Goal: Navigation & Orientation: Understand site structure

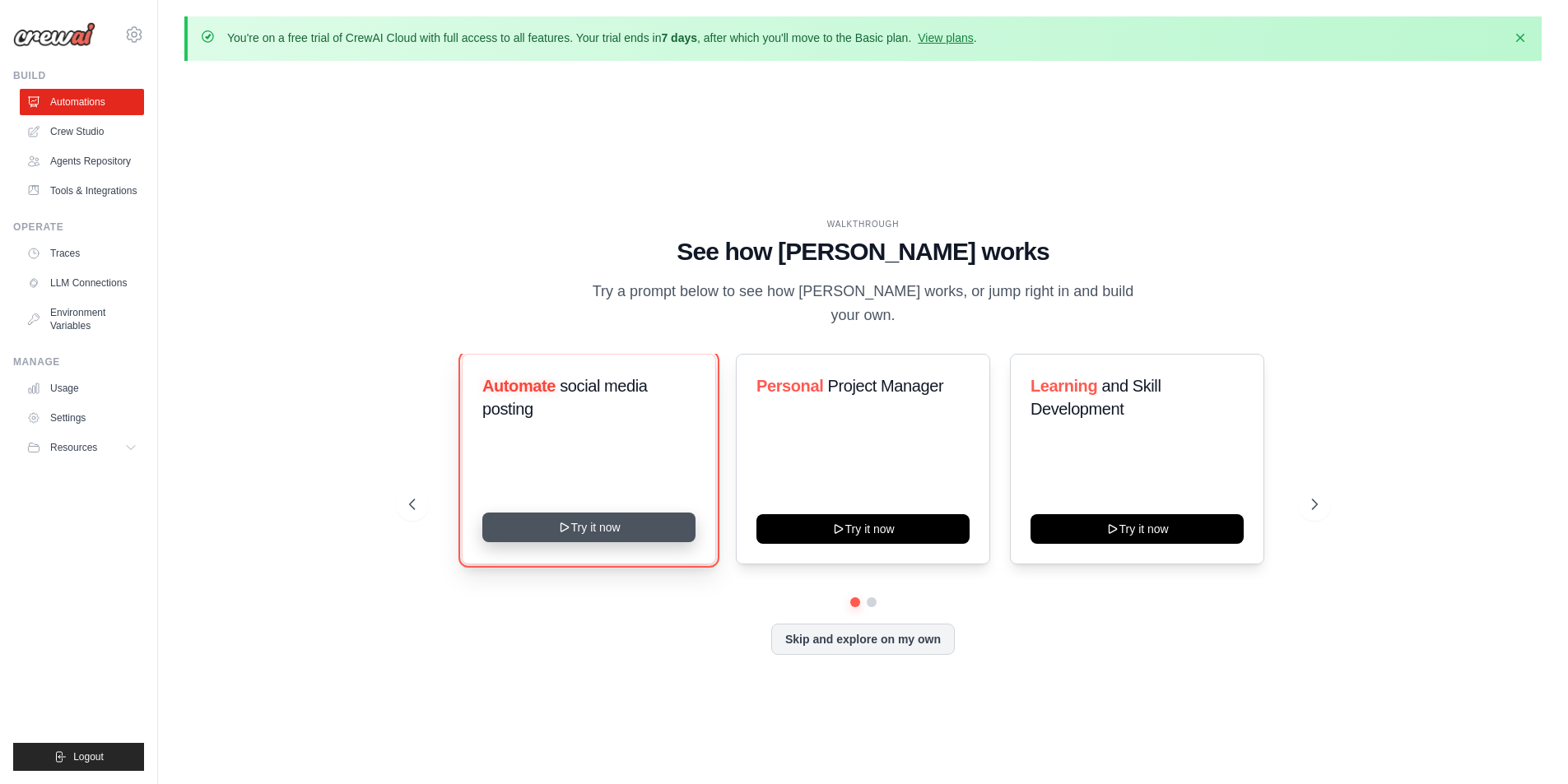
click at [622, 522] on button "Try it now" at bounding box center [589, 527] width 213 height 30
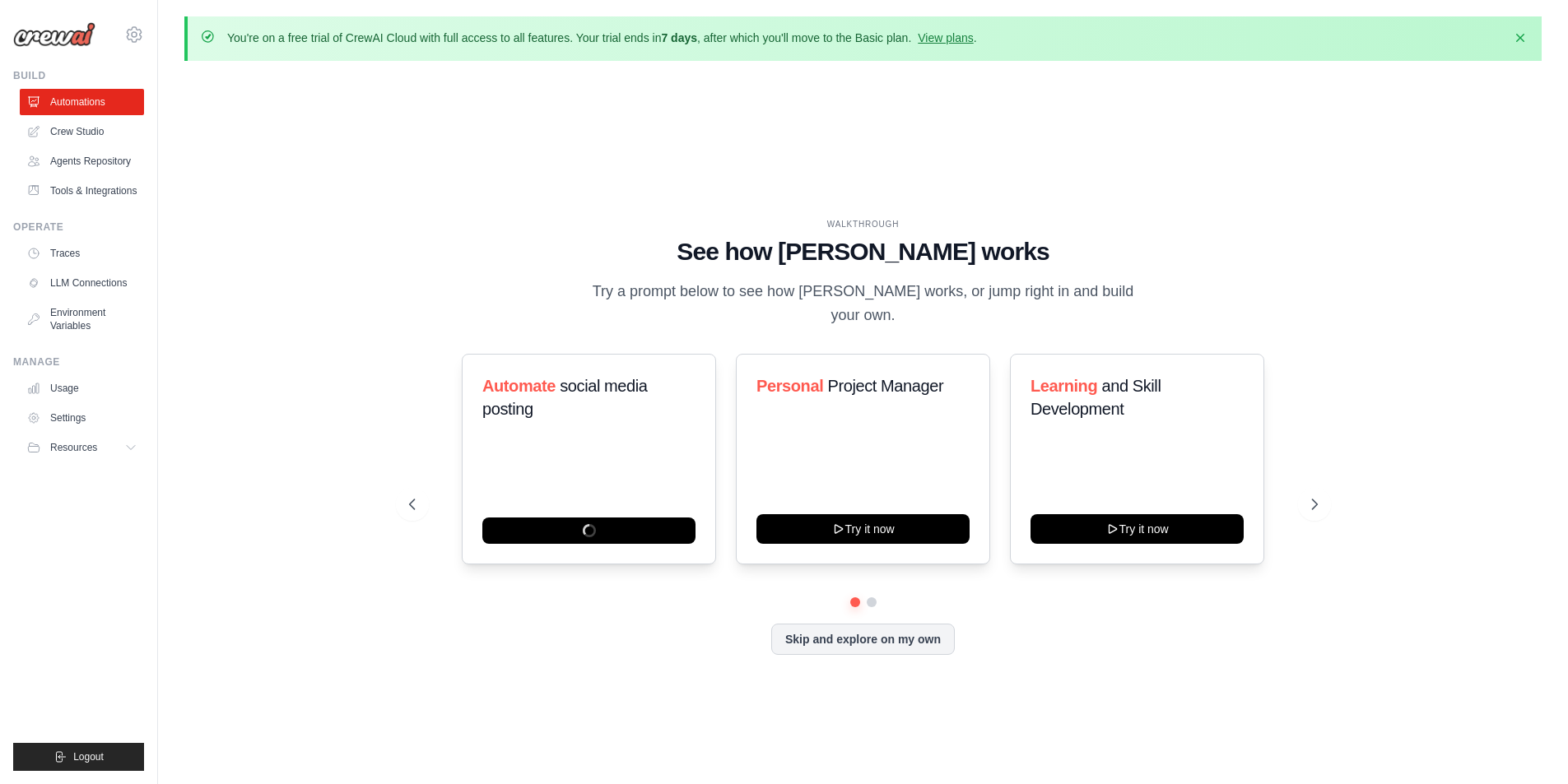
click at [1316, 169] on div "WALKTHROUGH See how CrewAI works Try a prompt below to see how CrewAI works, or…" at bounding box center [862, 450] width 1357 height 751
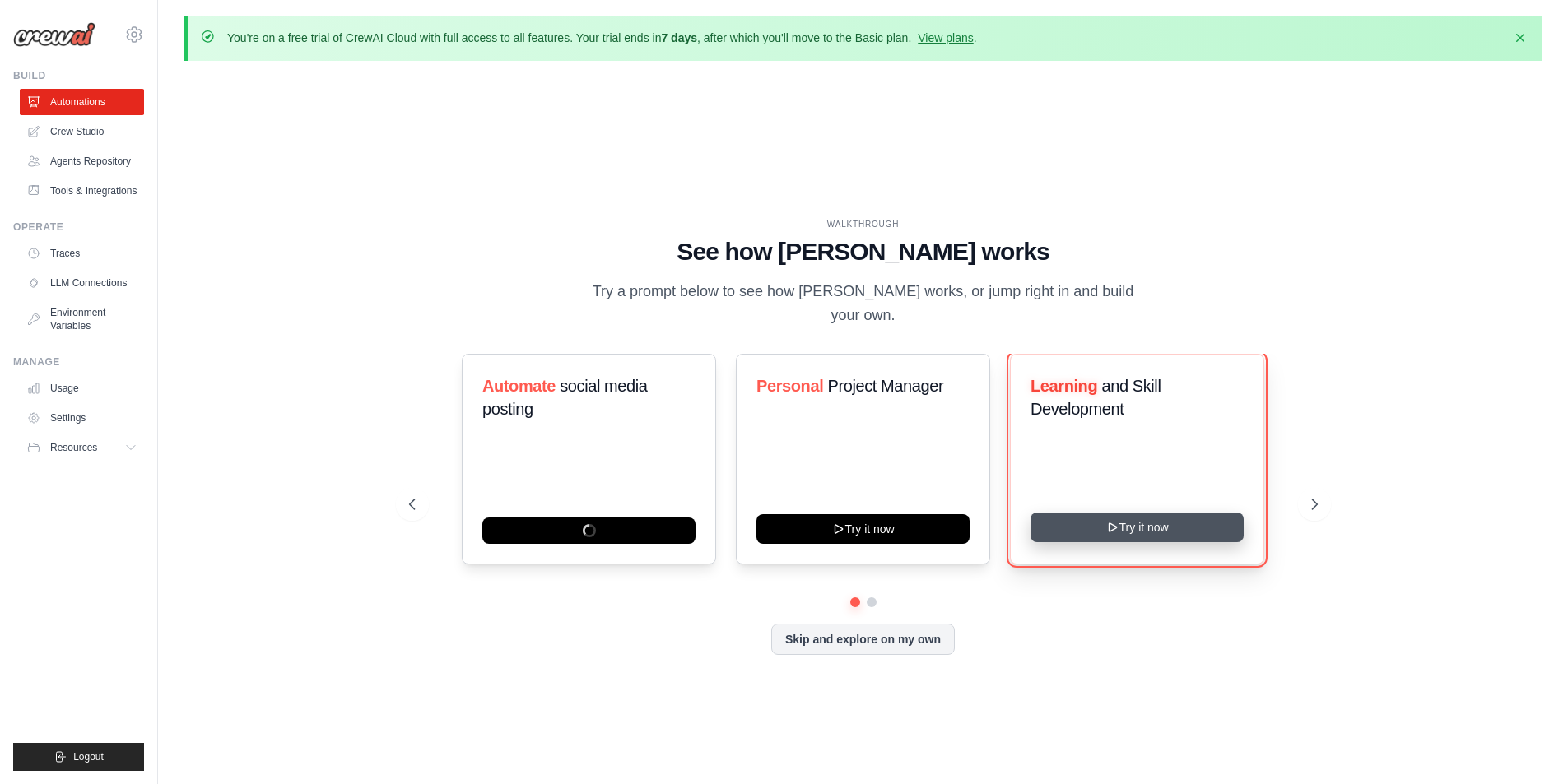
click at [1097, 532] on button "Try it now" at bounding box center [1136, 527] width 213 height 30
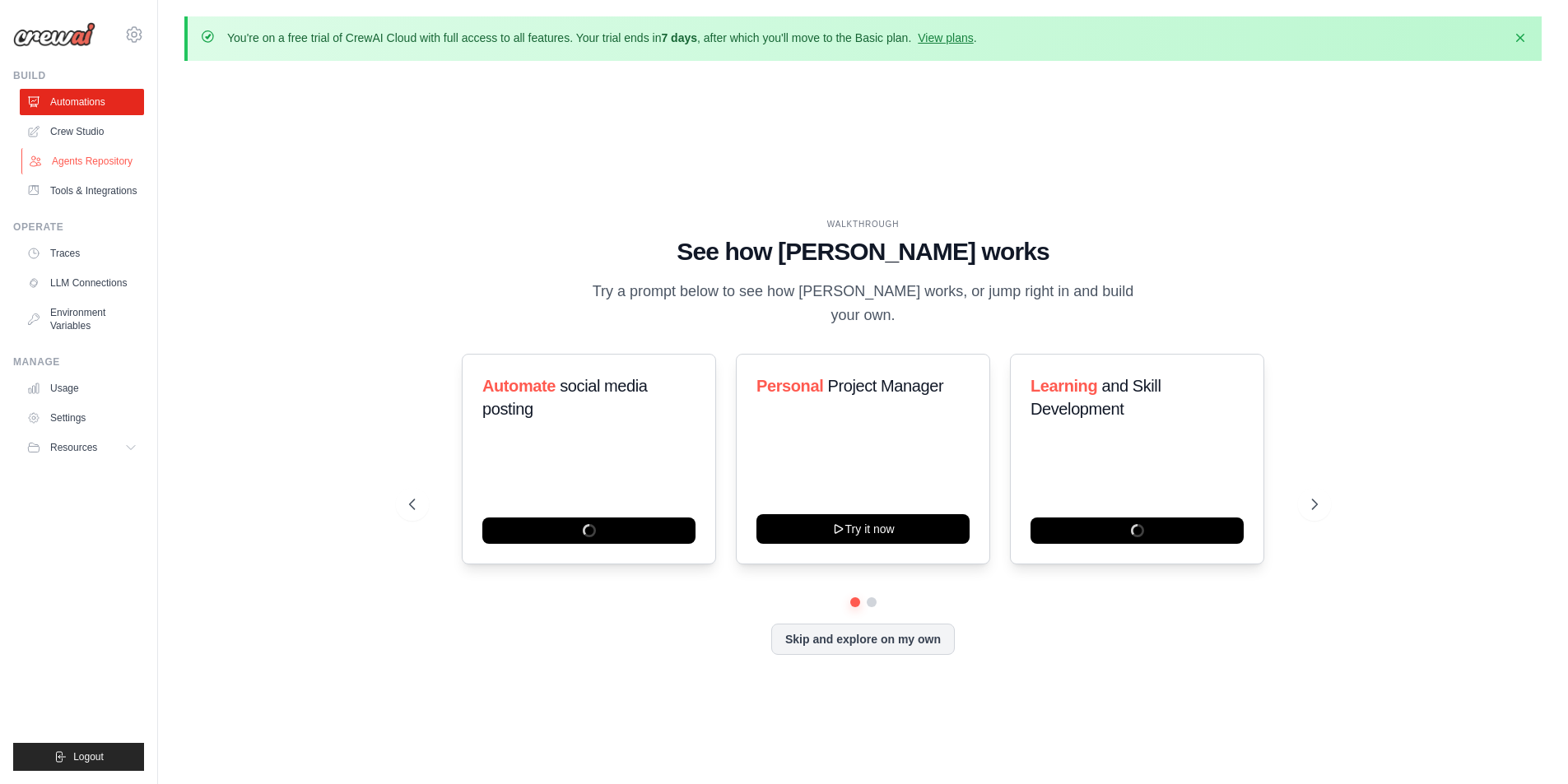
click at [99, 162] on link "Agents Repository" at bounding box center [83, 162] width 124 height 26
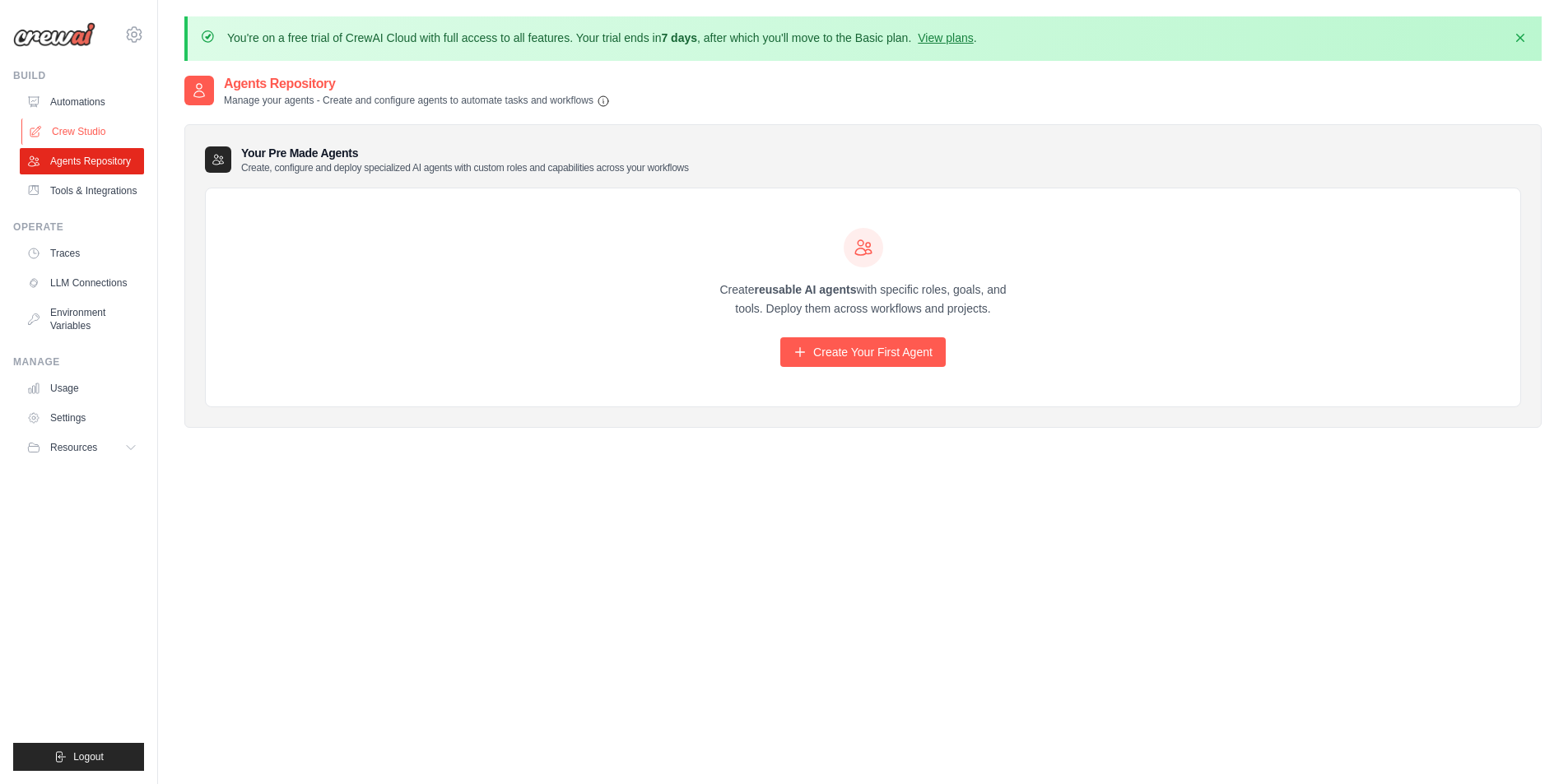
click at [93, 139] on link "Crew Studio" at bounding box center [83, 132] width 124 height 26
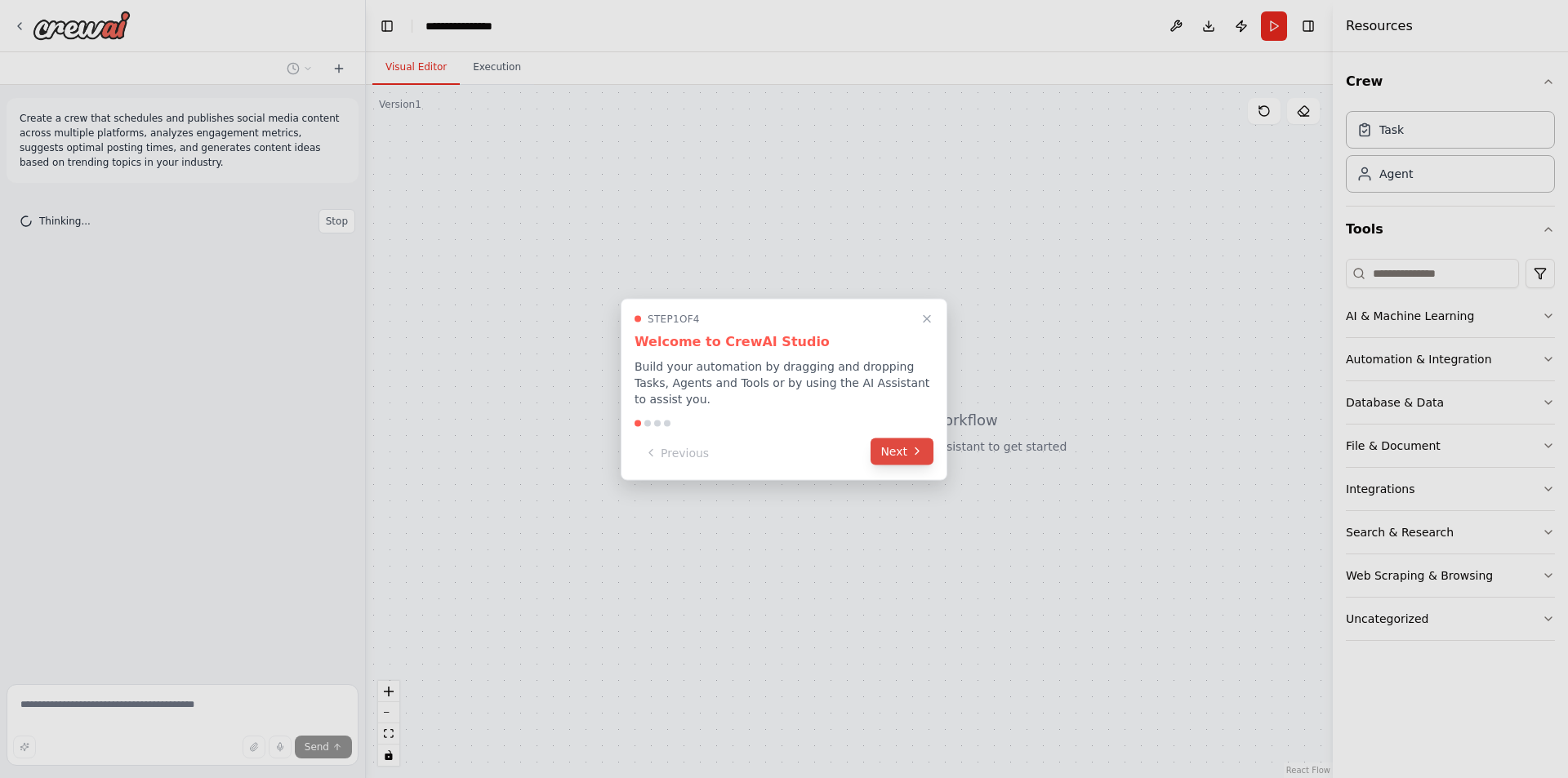
click at [901, 459] on button "Next" at bounding box center [901, 451] width 63 height 27
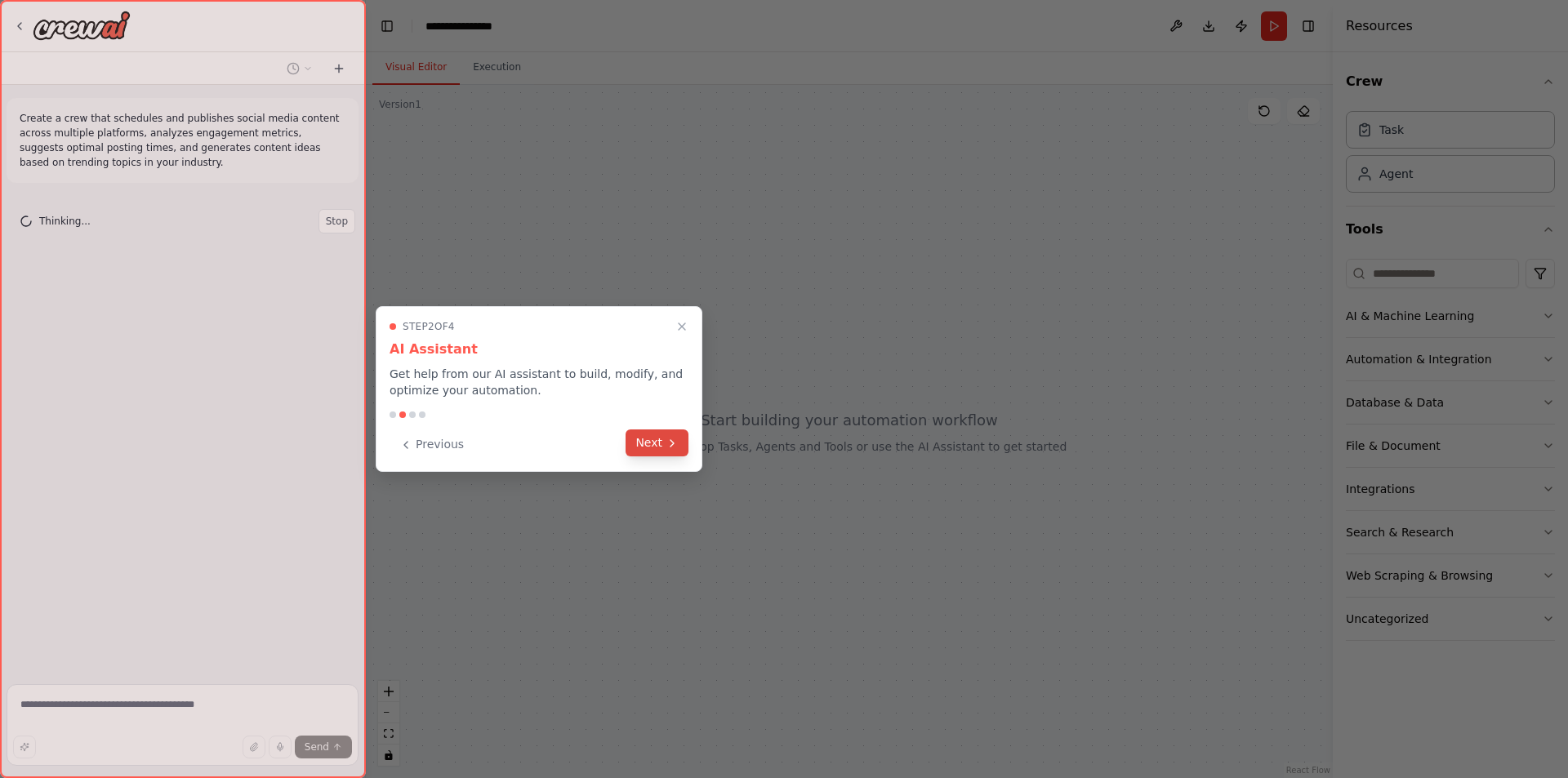
click at [663, 444] on button "Next" at bounding box center [657, 443] width 63 height 27
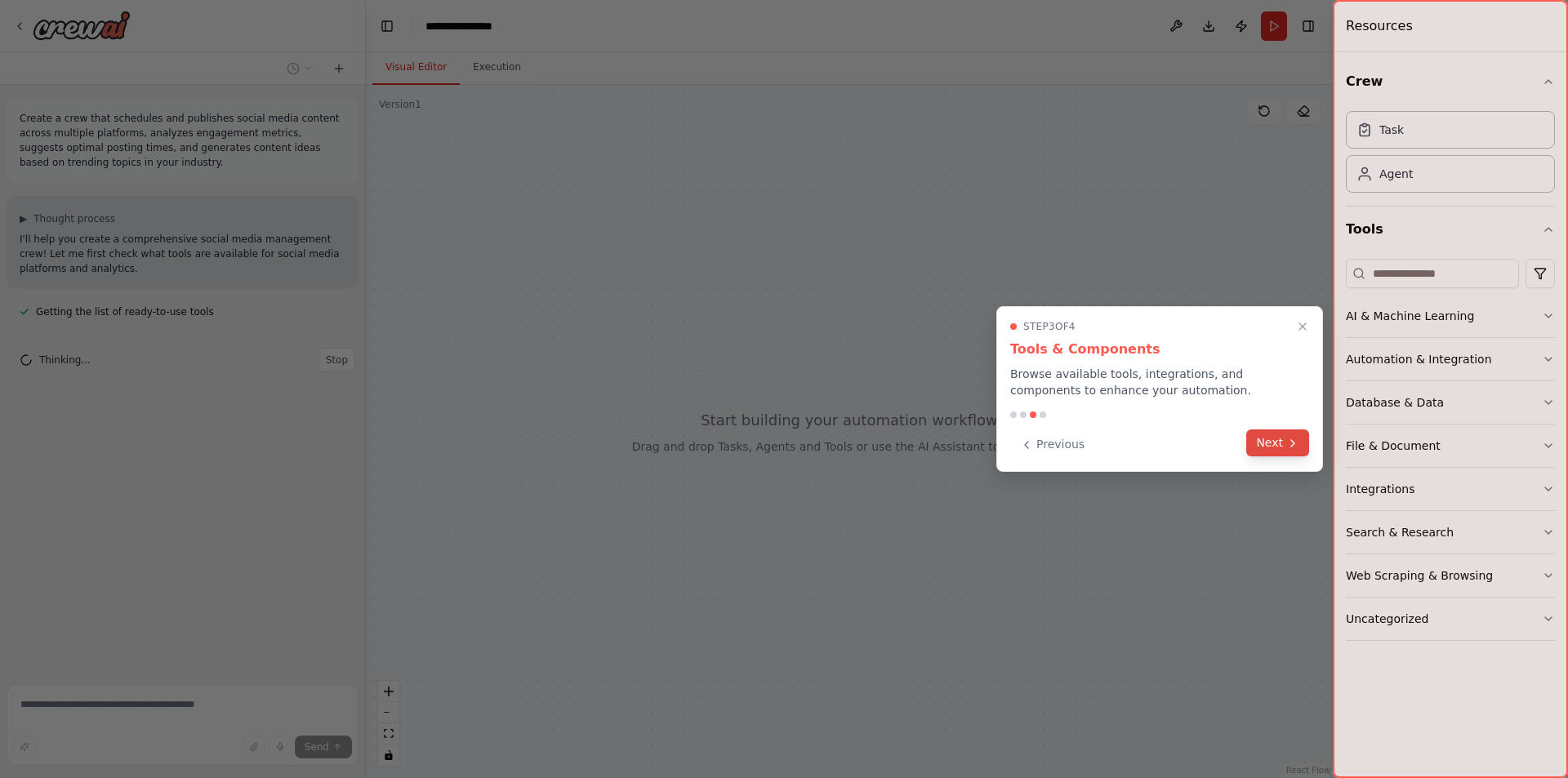
click at [1278, 442] on button "Next" at bounding box center [1278, 443] width 63 height 27
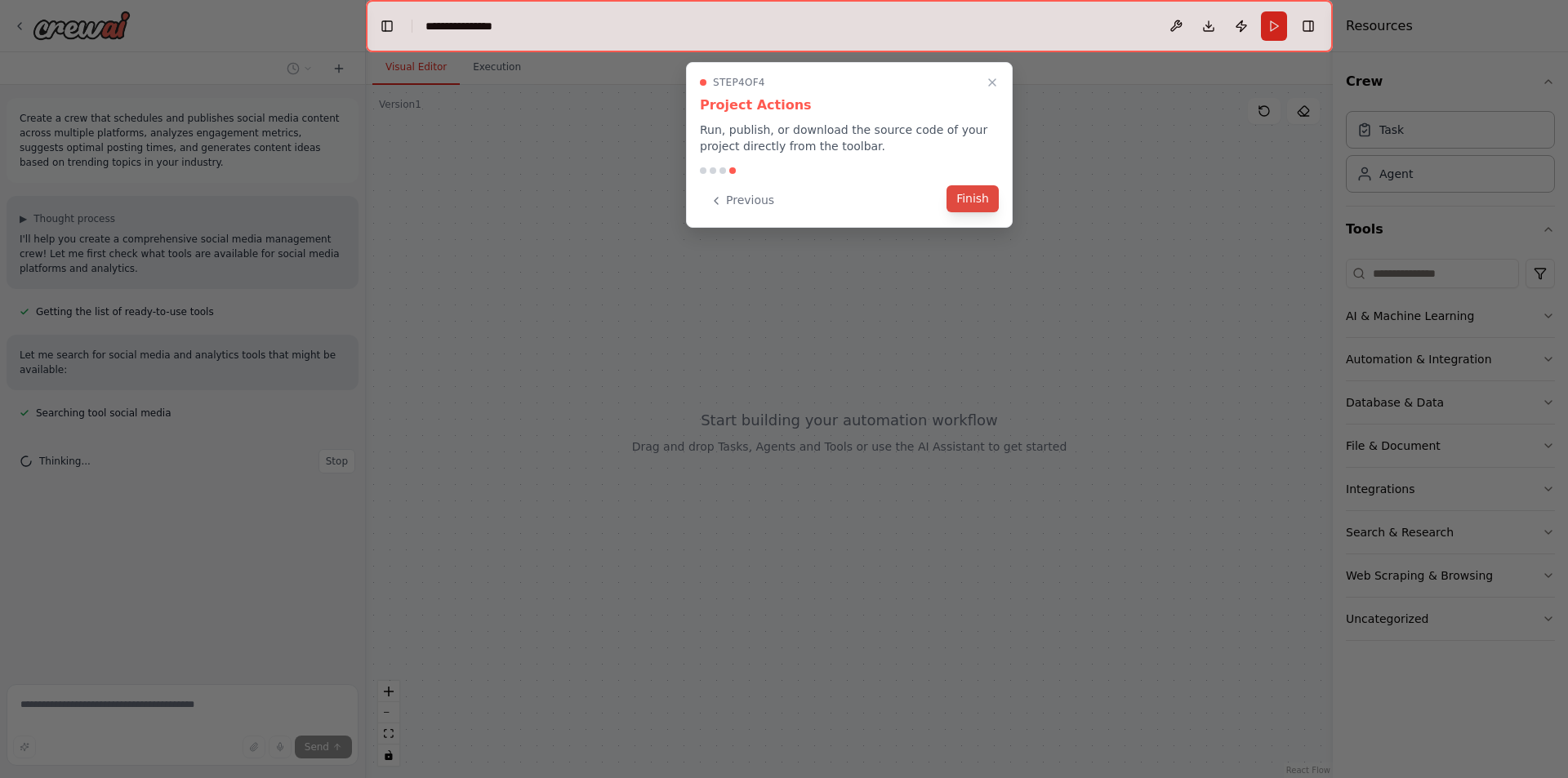
click at [968, 209] on button "Finish" at bounding box center [973, 198] width 52 height 27
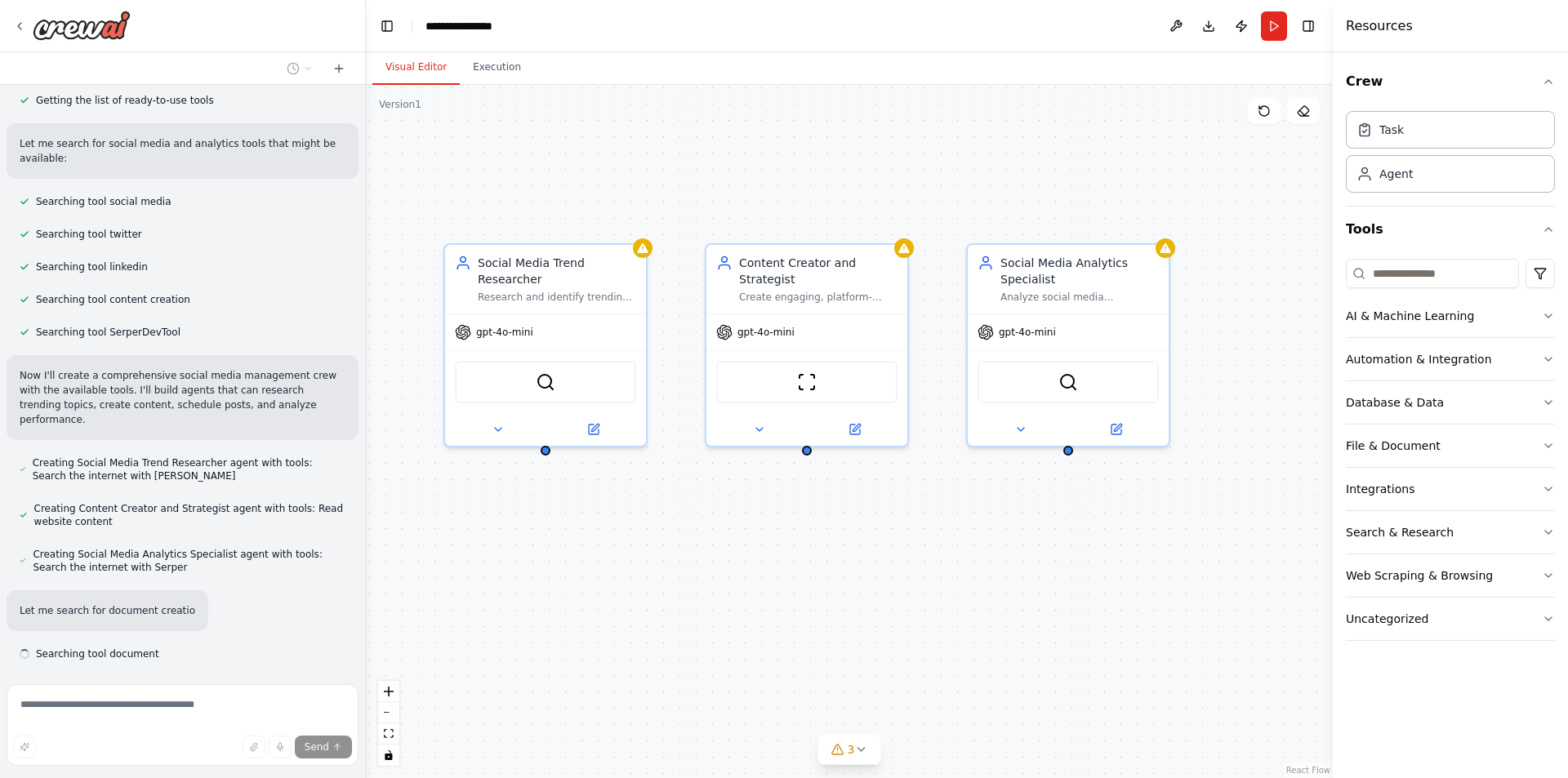
scroll to position [259, 0]
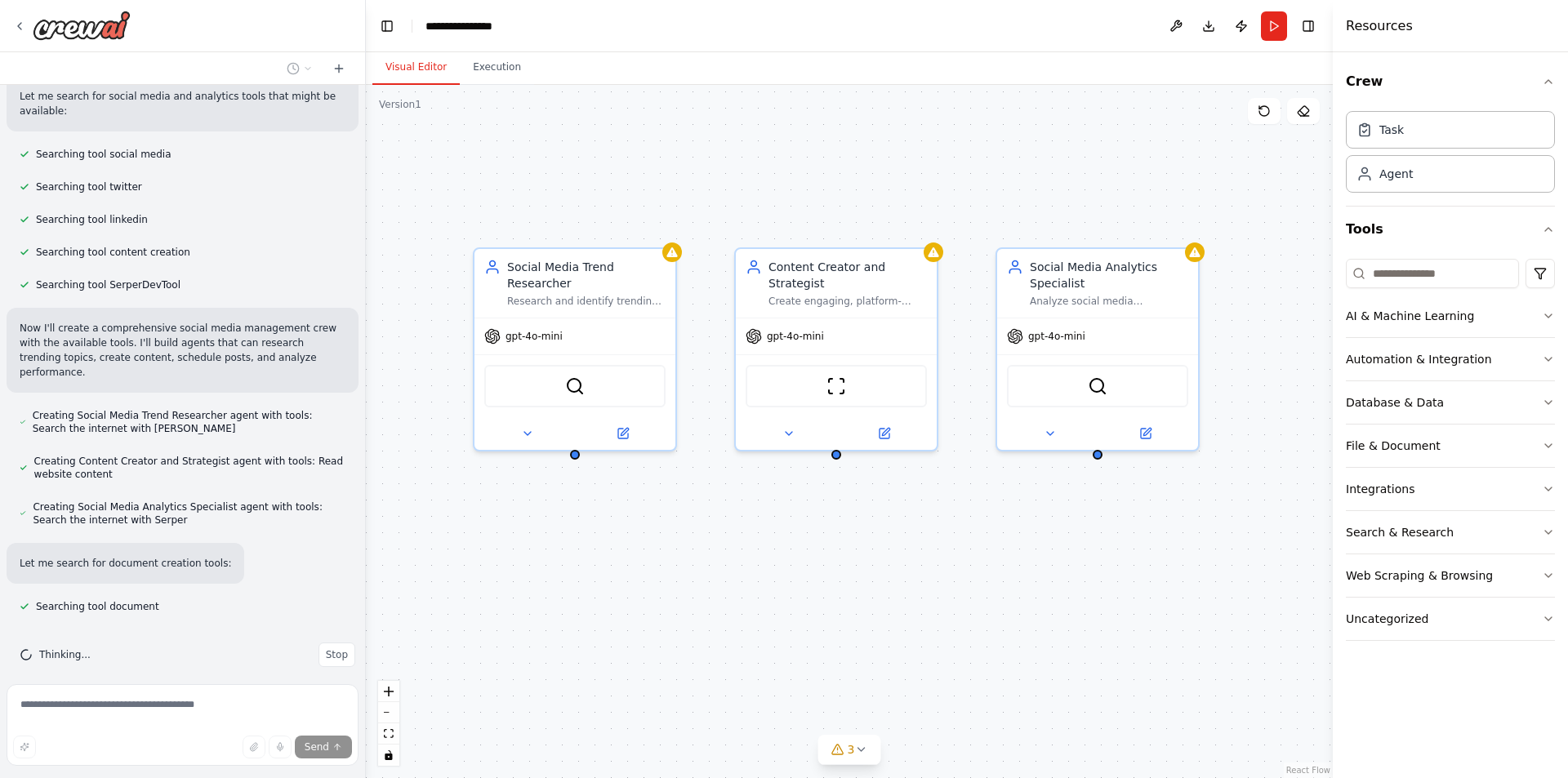
drag, startPoint x: 973, startPoint y: 457, endPoint x: 758, endPoint y: 538, distance: 229.8
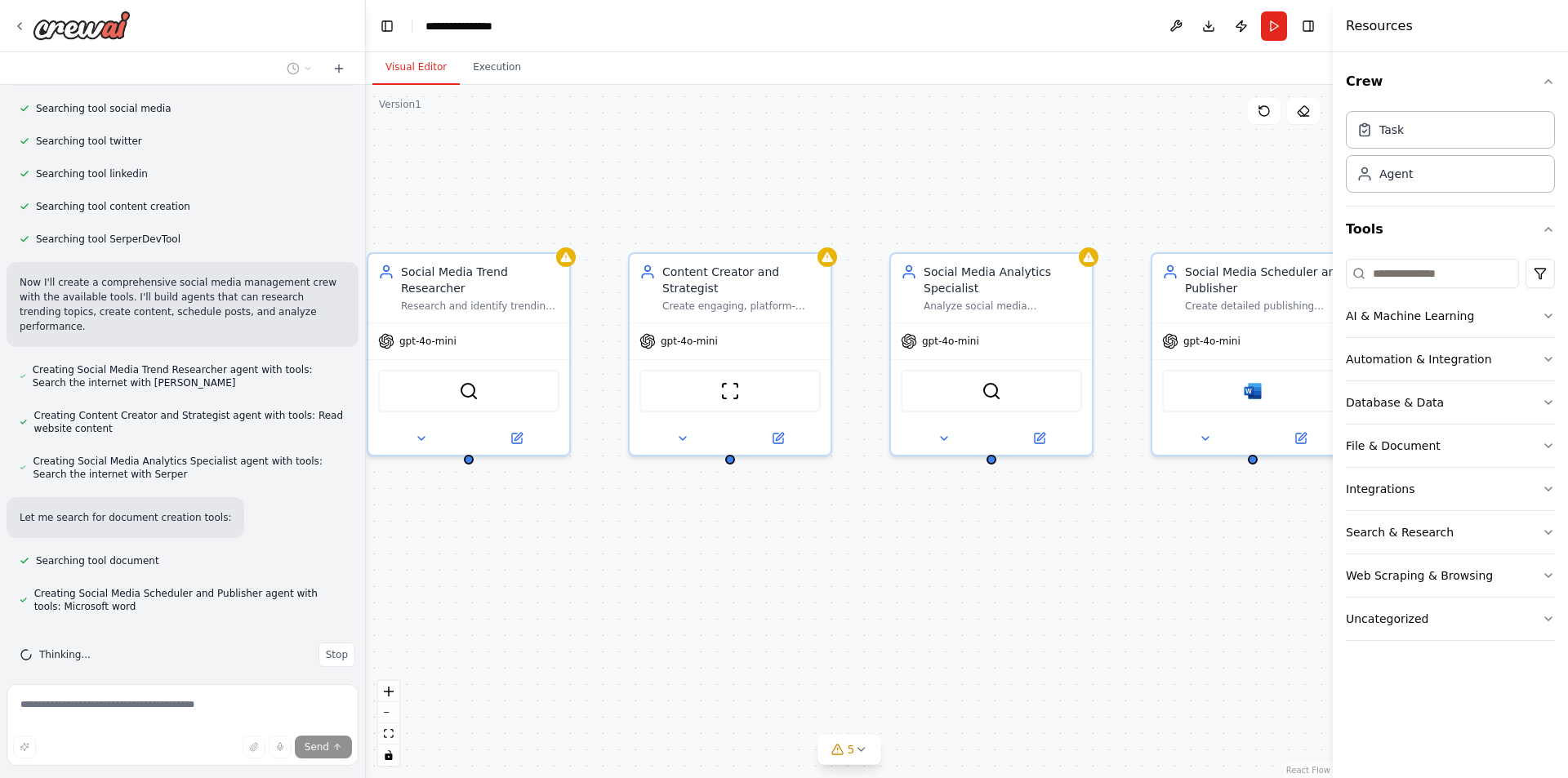
drag, startPoint x: 1147, startPoint y: 182, endPoint x: 1040, endPoint y: 187, distance: 107.1
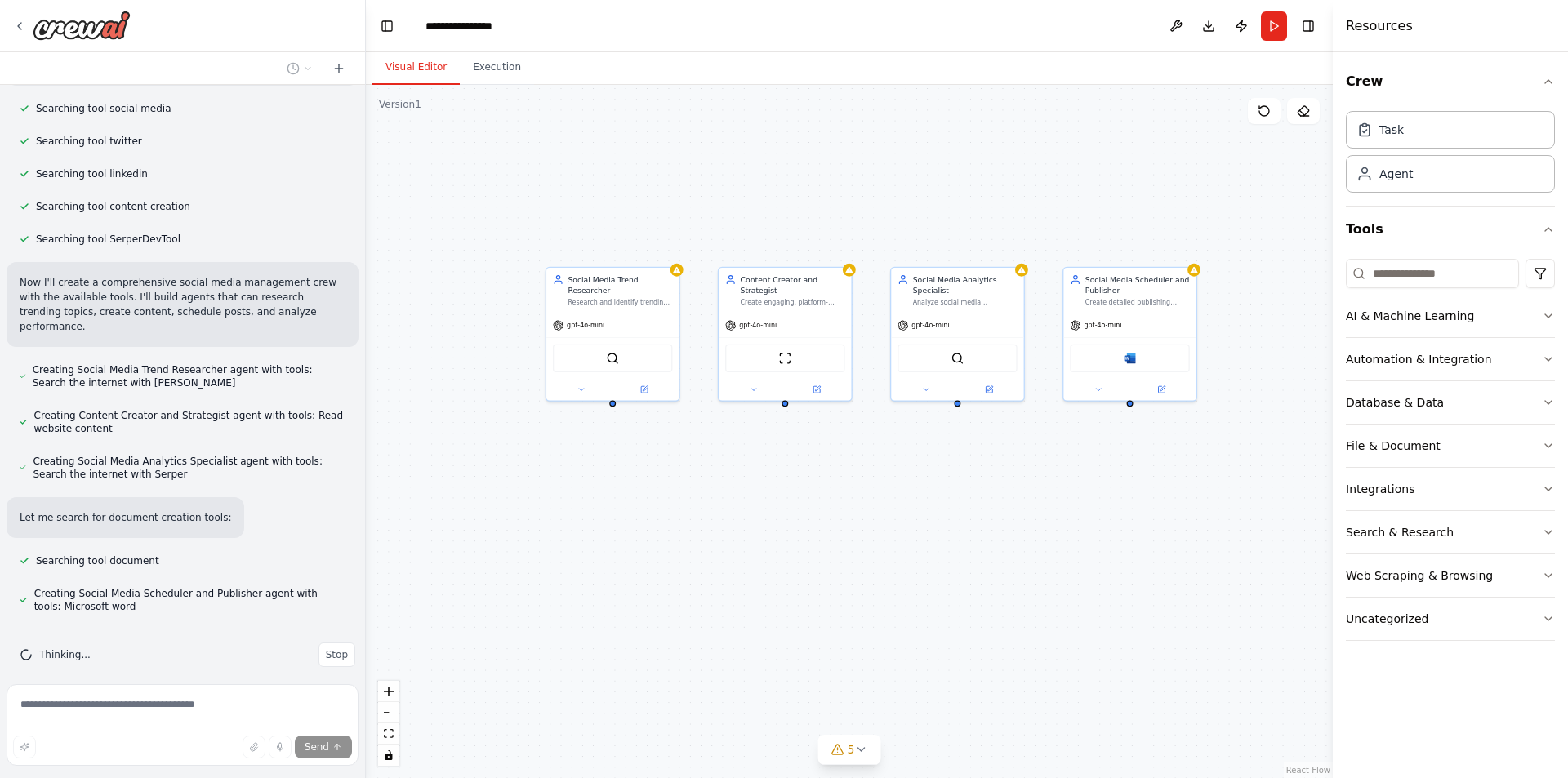
drag, startPoint x: 1068, startPoint y: 172, endPoint x: 992, endPoint y: 248, distance: 107.5
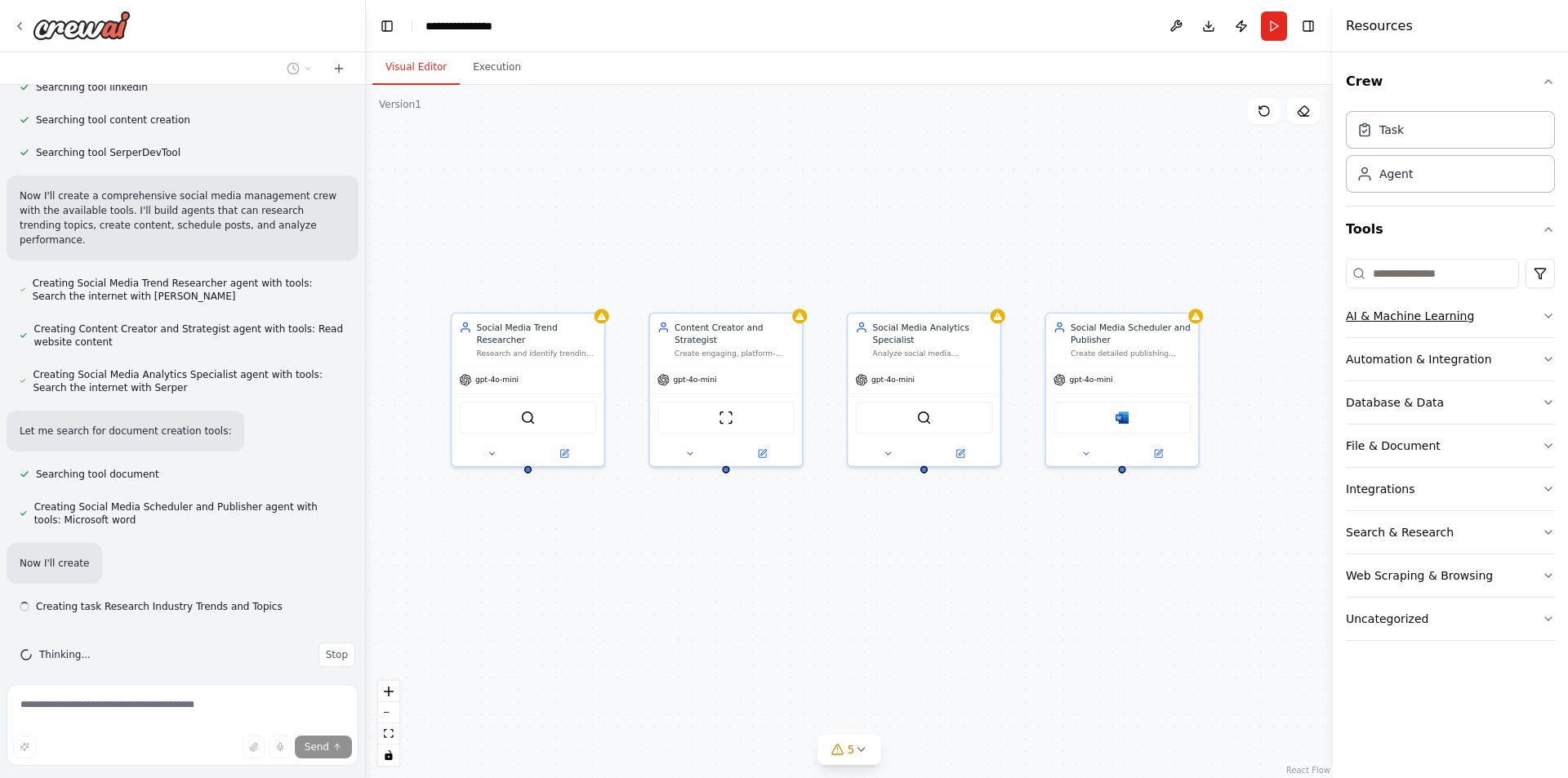
click at [1545, 316] on icon "button" at bounding box center [1548, 315] width 13 height 13
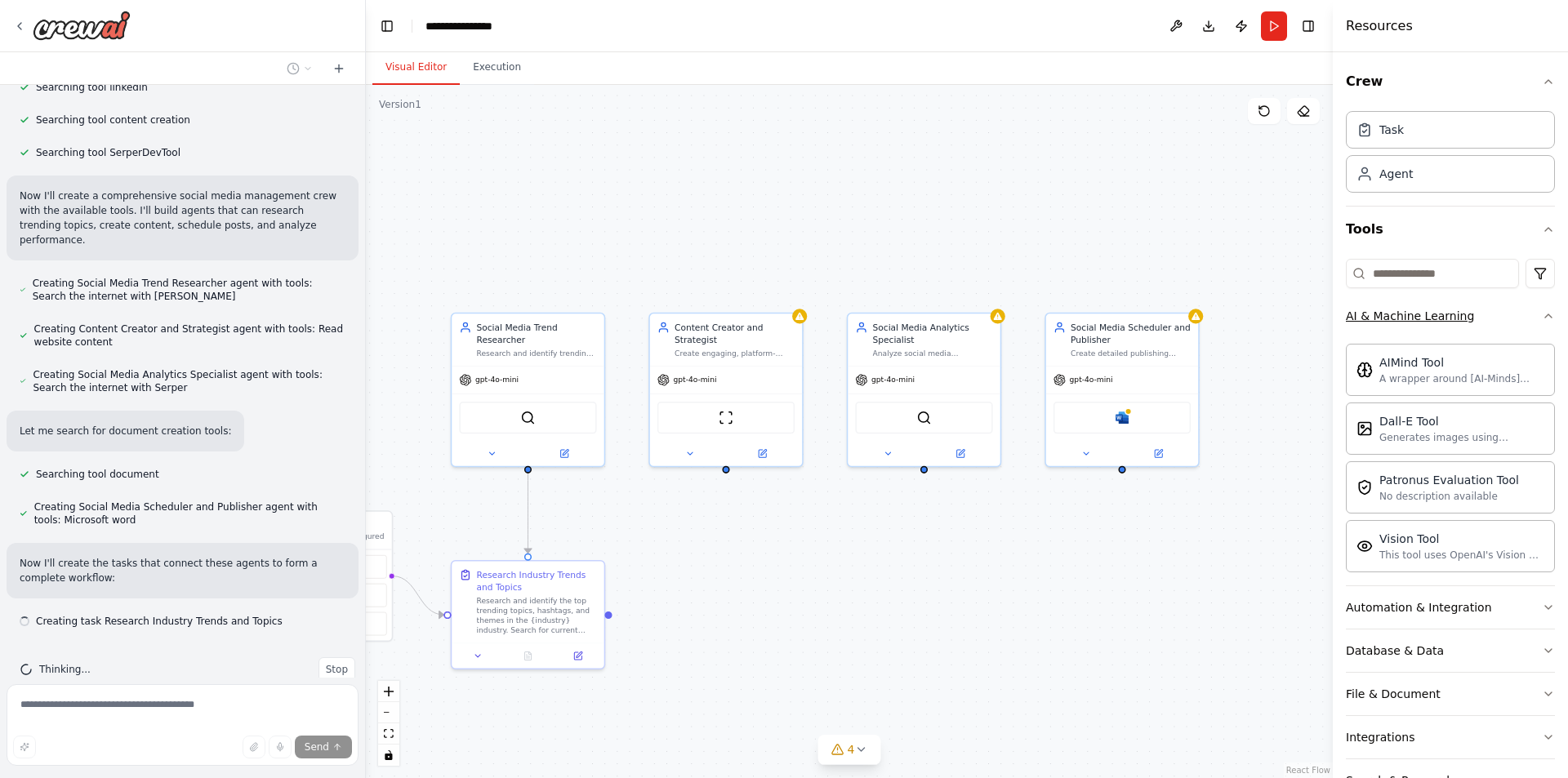
scroll to position [405, 0]
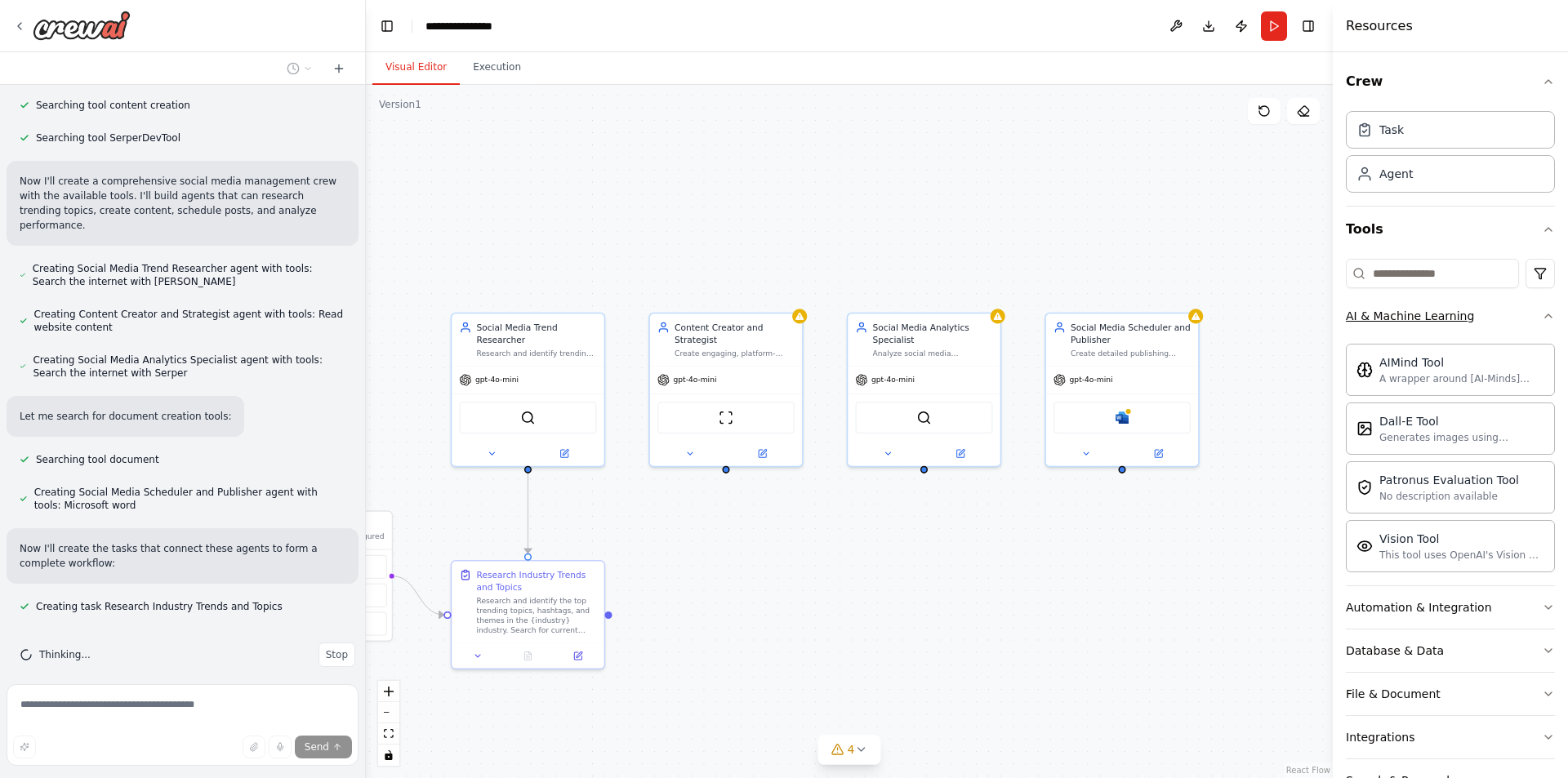
click at [1542, 316] on icon "button" at bounding box center [1548, 315] width 13 height 13
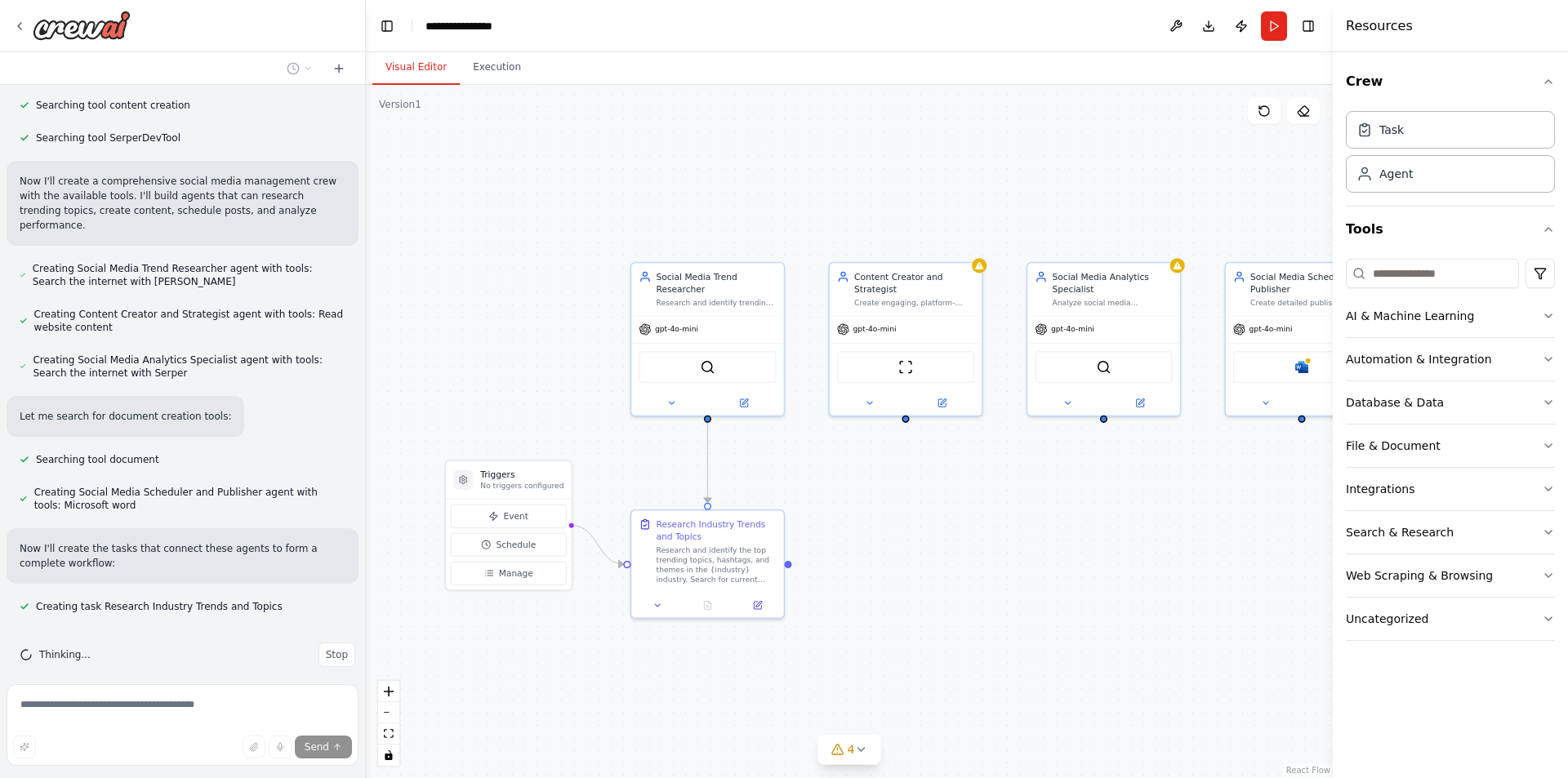
drag, startPoint x: 857, startPoint y: 549, endPoint x: 1015, endPoint y: 498, distance: 166.0
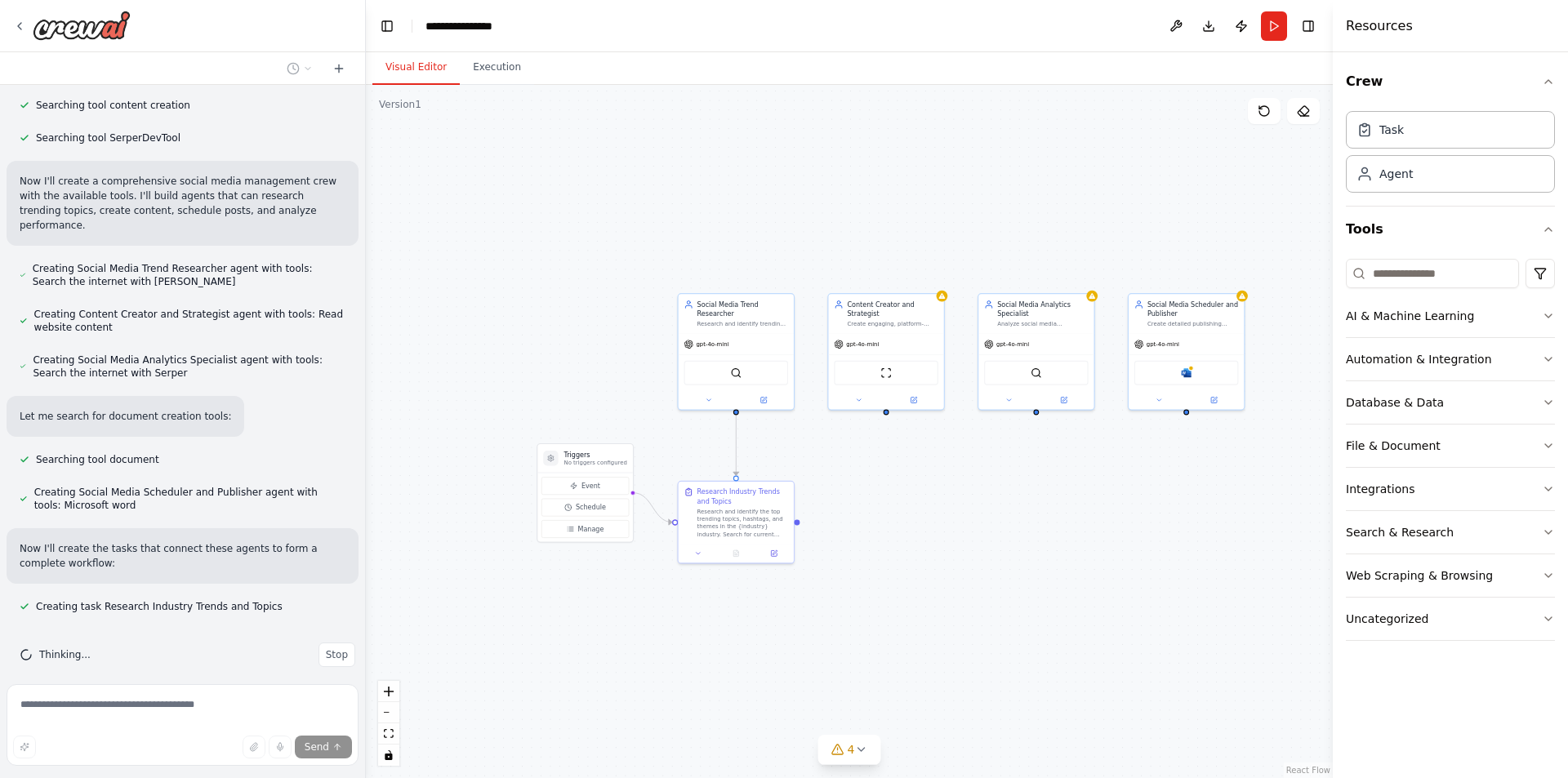
drag, startPoint x: 1061, startPoint y: 509, endPoint x: 1012, endPoint y: 480, distance: 56.9
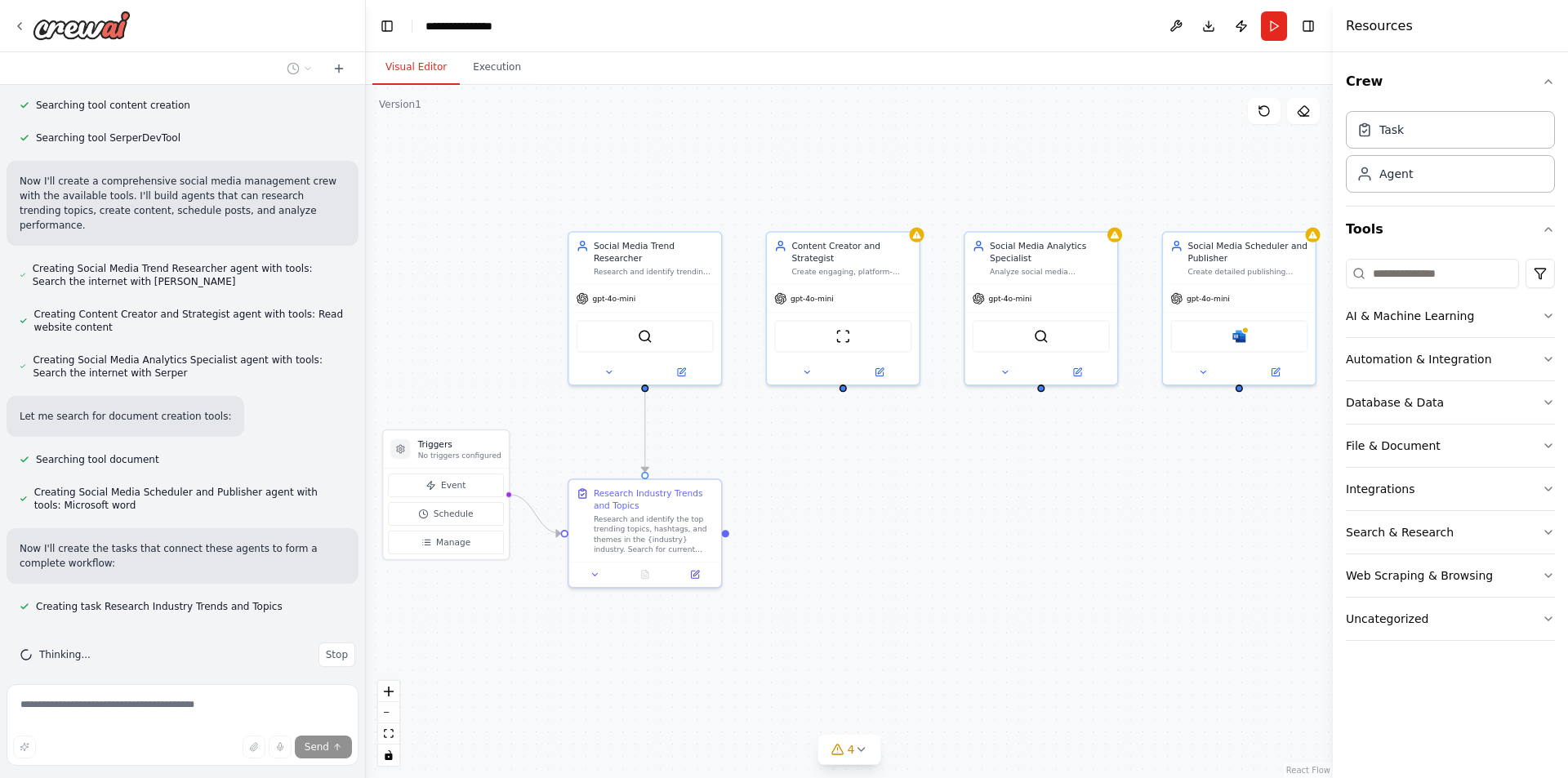
drag, startPoint x: 1026, startPoint y: 478, endPoint x: 991, endPoint y: 469, distance: 36.1
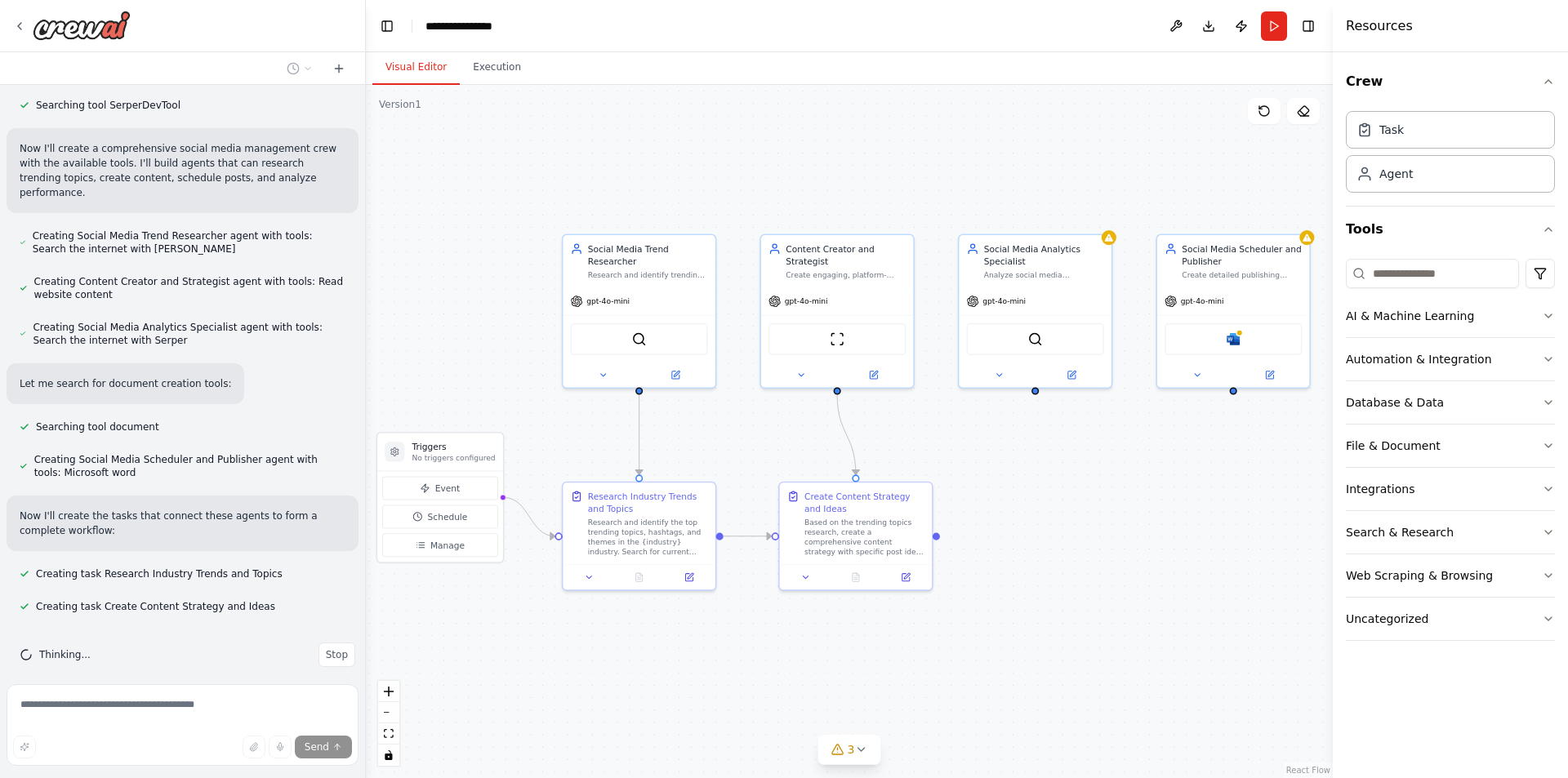
drag, startPoint x: 973, startPoint y: 486, endPoint x: 965, endPoint y: 489, distance: 8.5
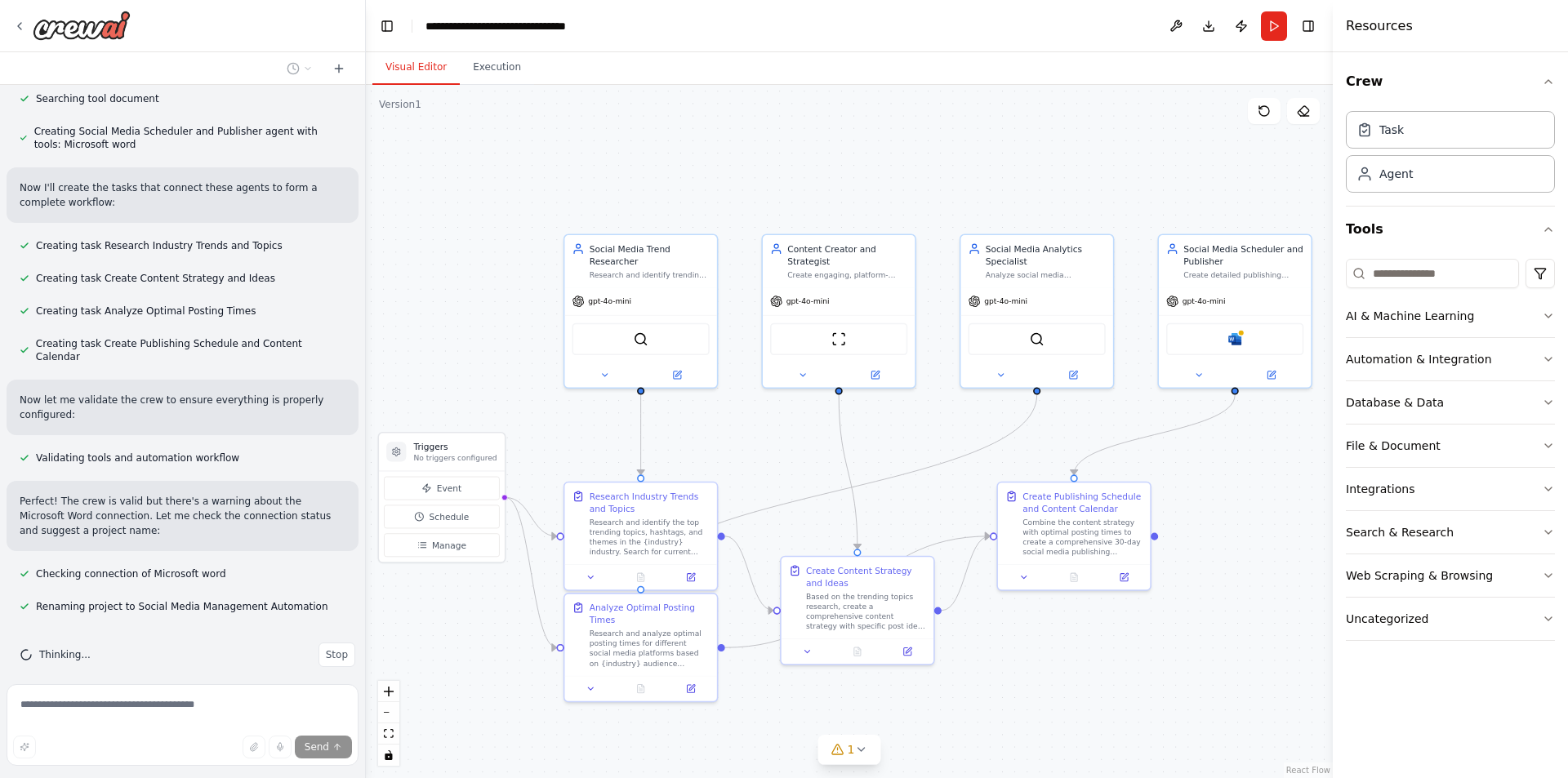
scroll to position [806, 0]
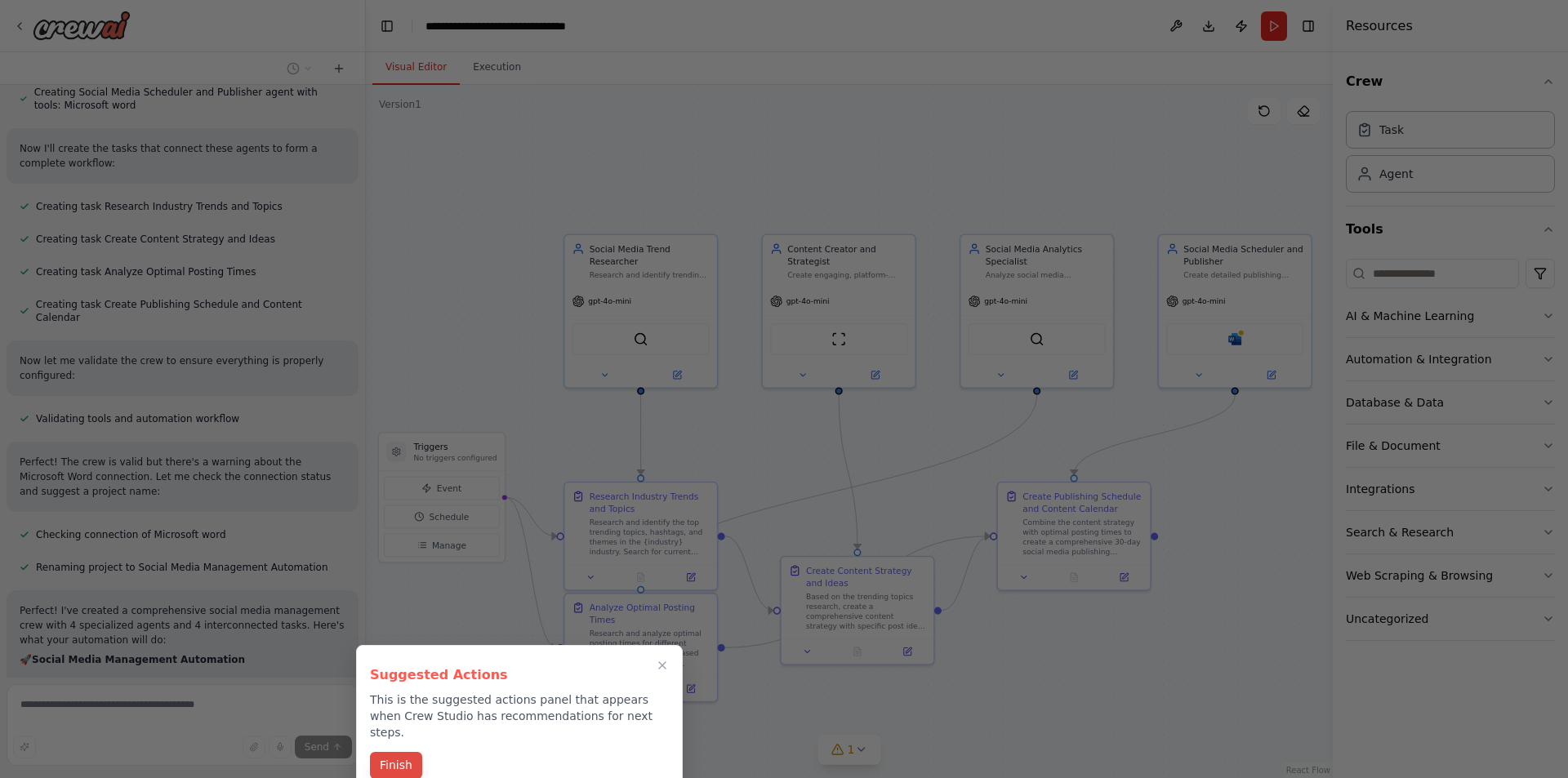
click at [409, 752] on div at bounding box center [784, 389] width 1568 height 778
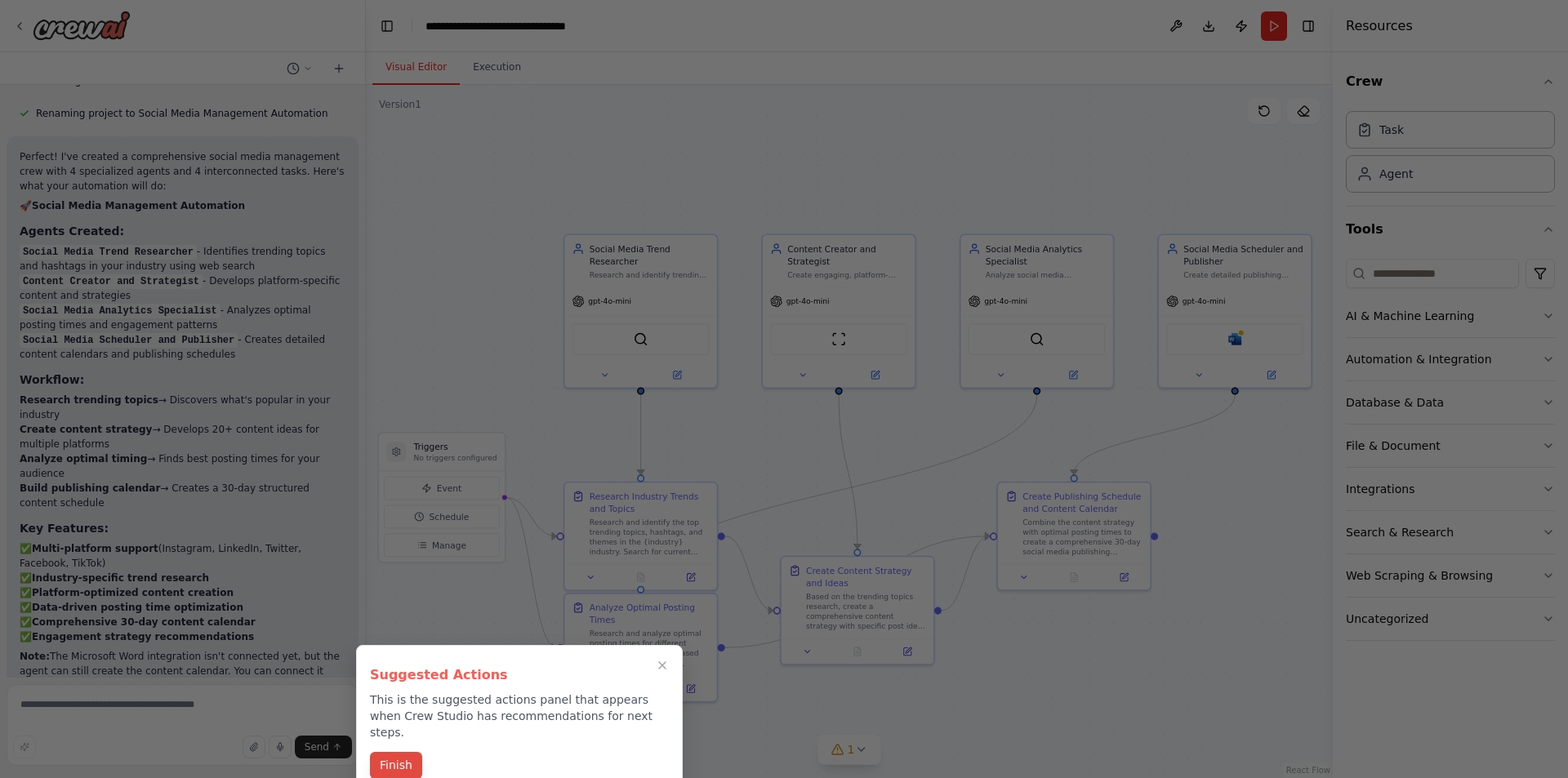
scroll to position [1530, 0]
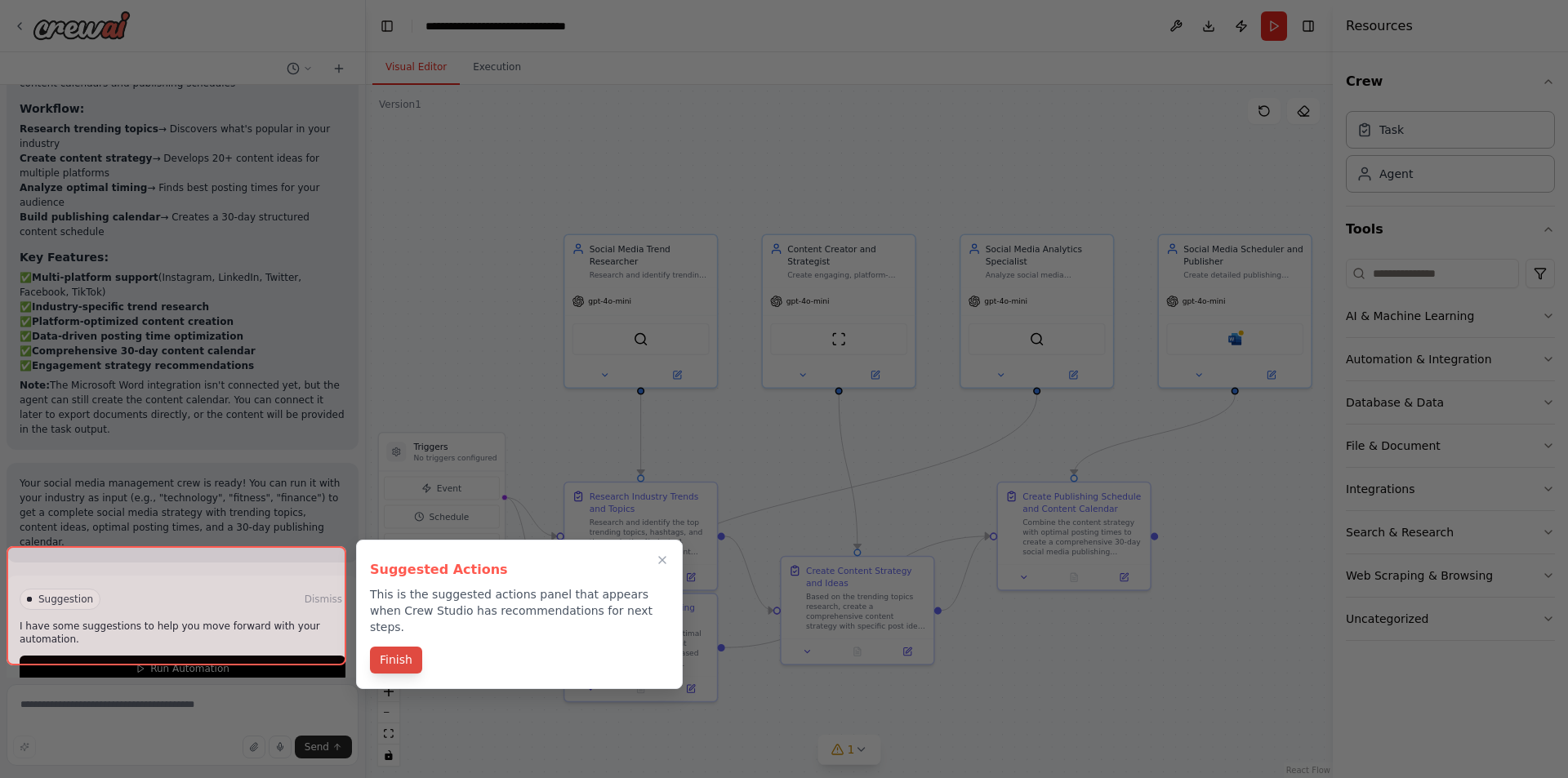
click at [396, 658] on div "Finish" at bounding box center [519, 661] width 299 height 27
click at [407, 648] on button "Finish" at bounding box center [396, 659] width 52 height 27
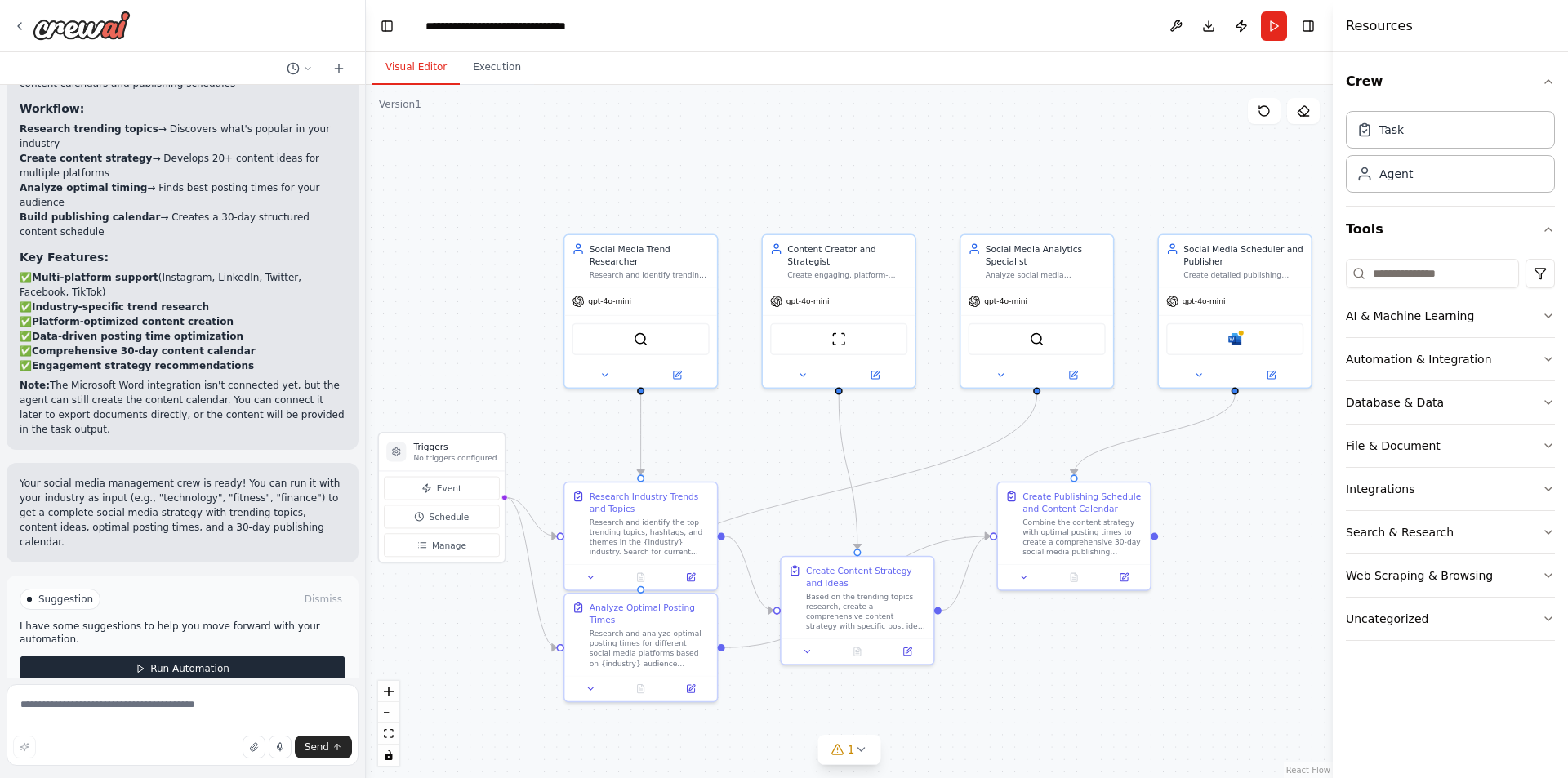
click at [150, 662] on span "Run Automation" at bounding box center [189, 668] width 79 height 13
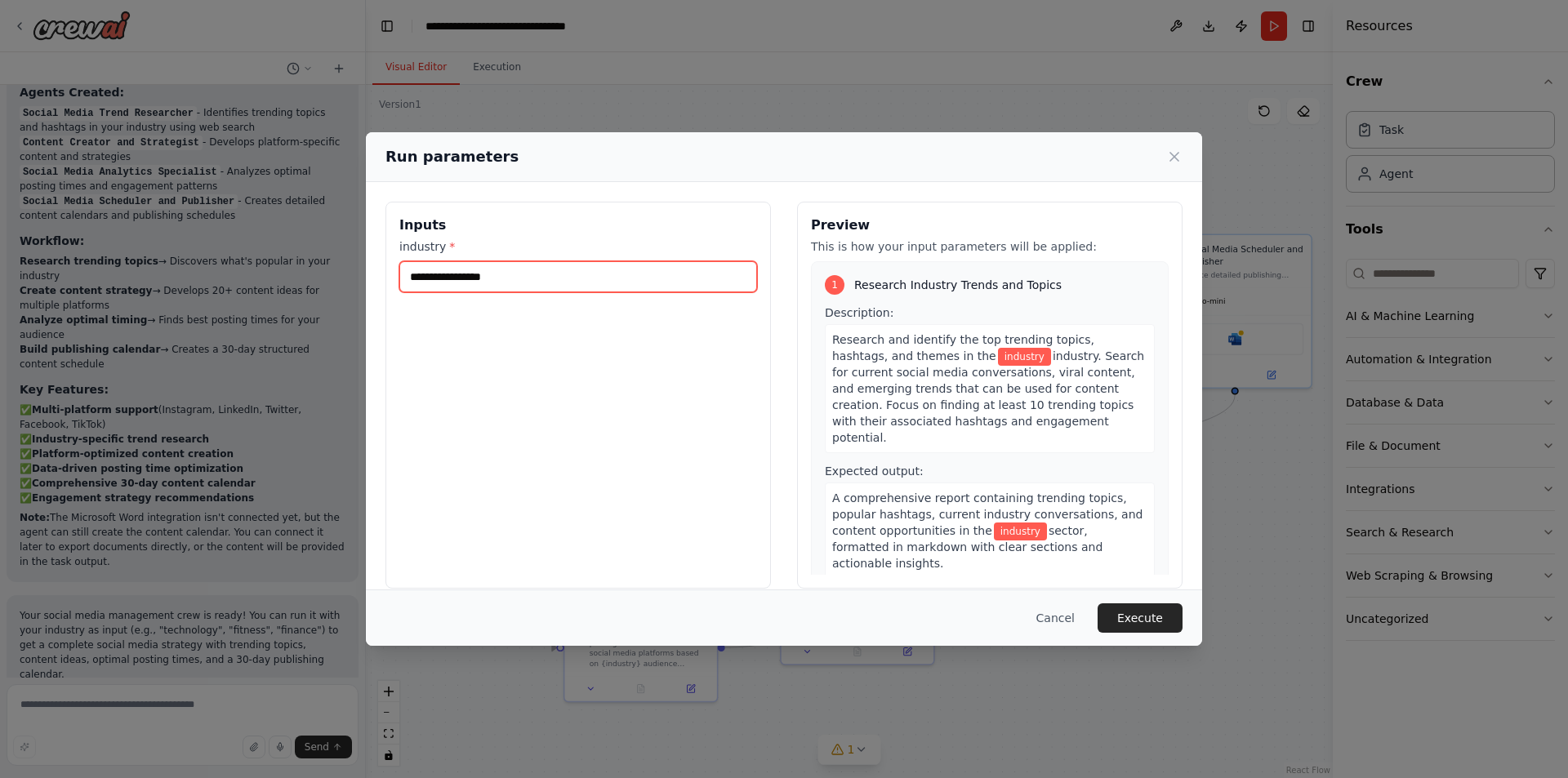
click at [576, 264] on input "industry *" at bounding box center [578, 276] width 358 height 31
click at [550, 273] on input "industry *" at bounding box center [578, 276] width 358 height 31
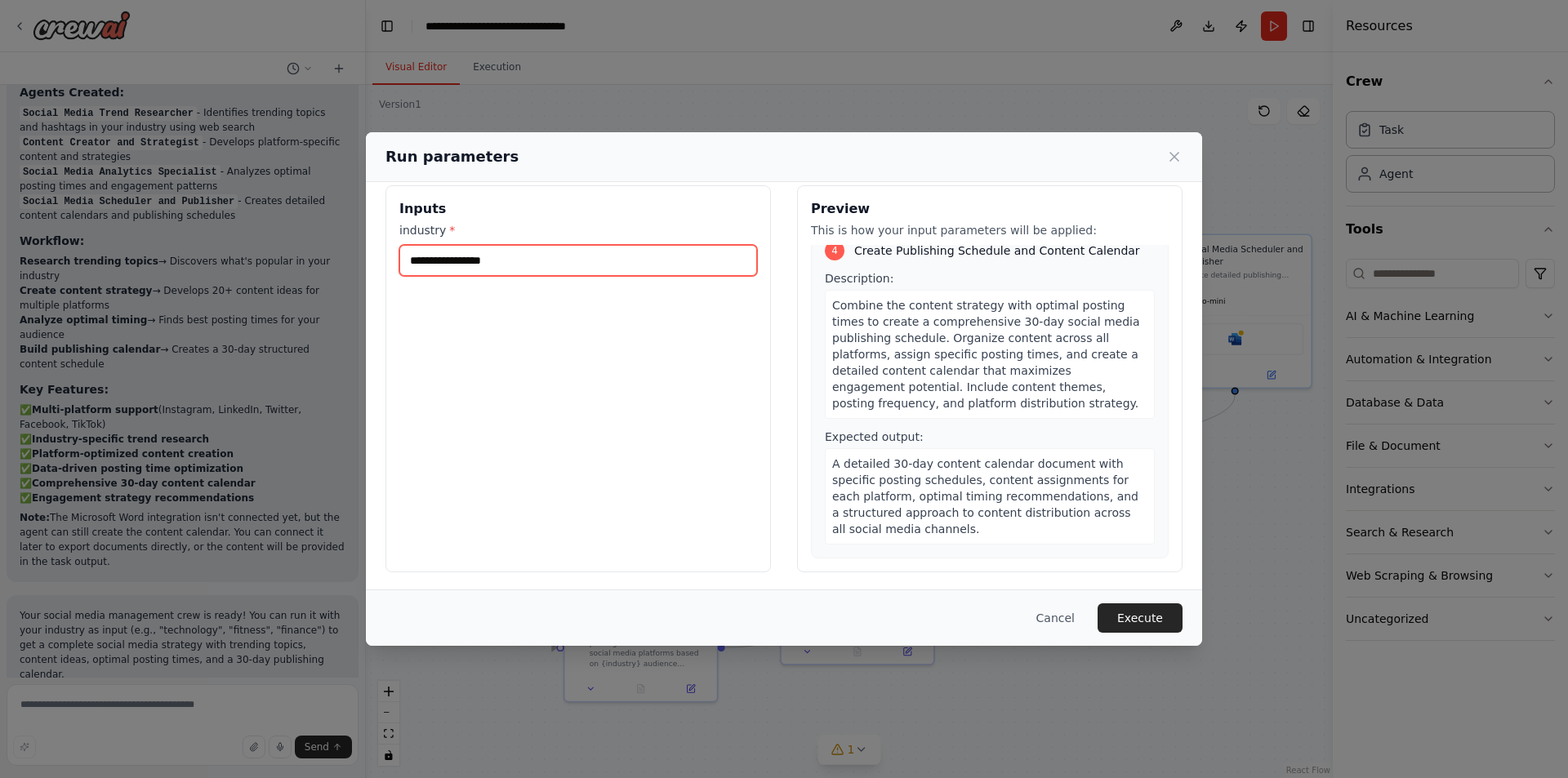
scroll to position [19, 0]
click at [1180, 160] on icon at bounding box center [1174, 156] width 16 height 16
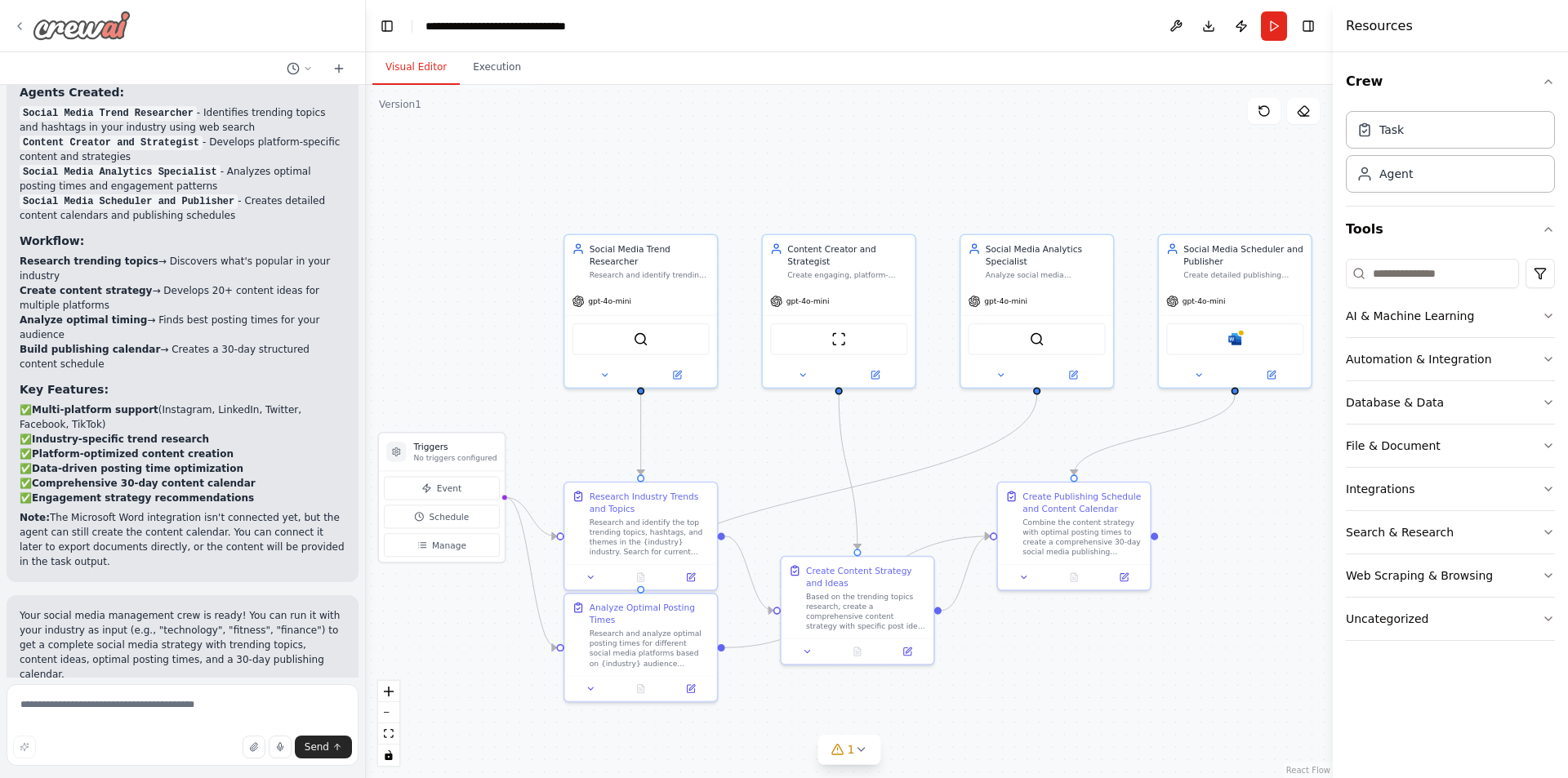
click at [89, 27] on img at bounding box center [81, 25] width 98 height 29
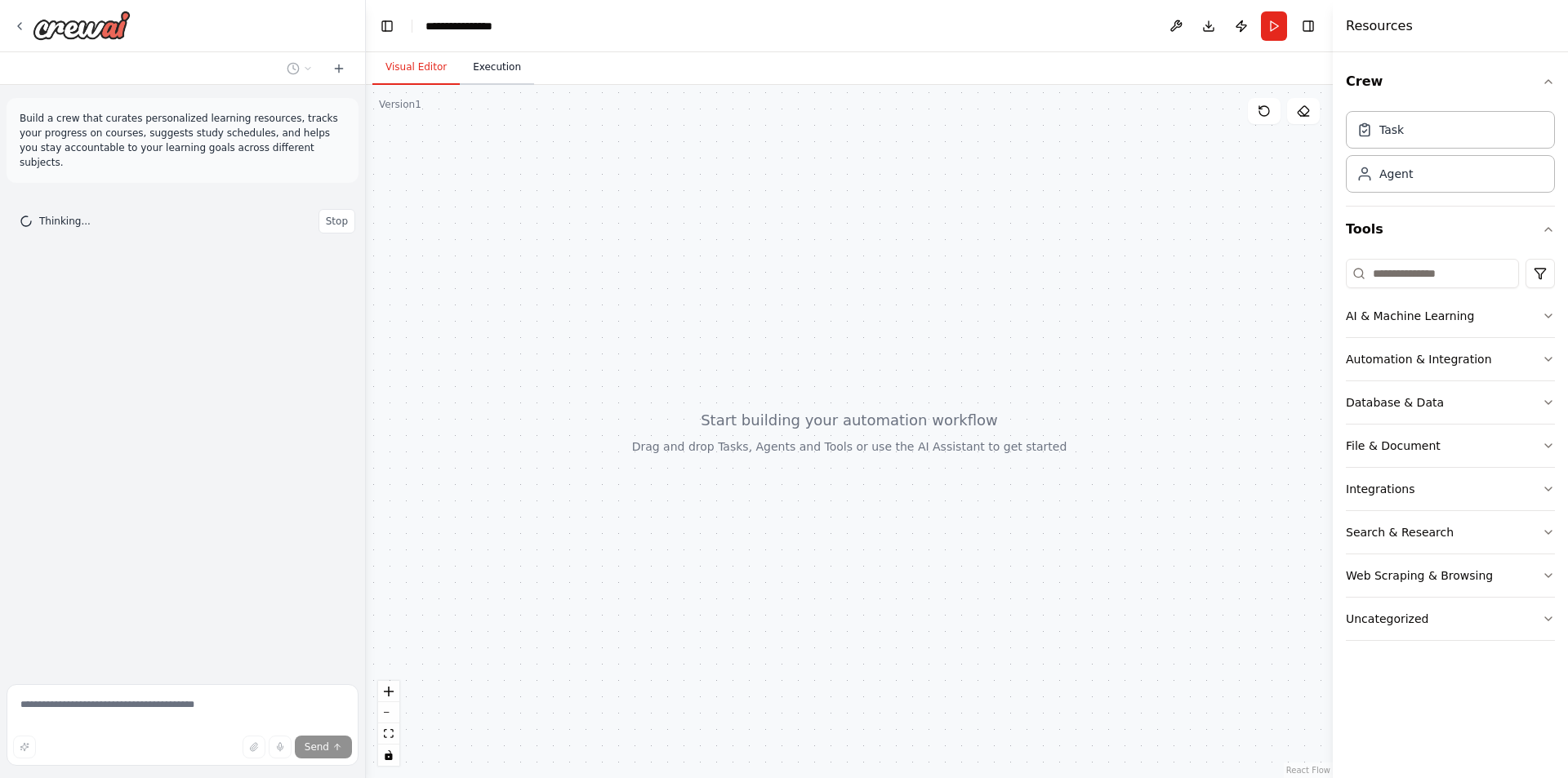
click at [494, 75] on button "Execution" at bounding box center [497, 68] width 75 height 35
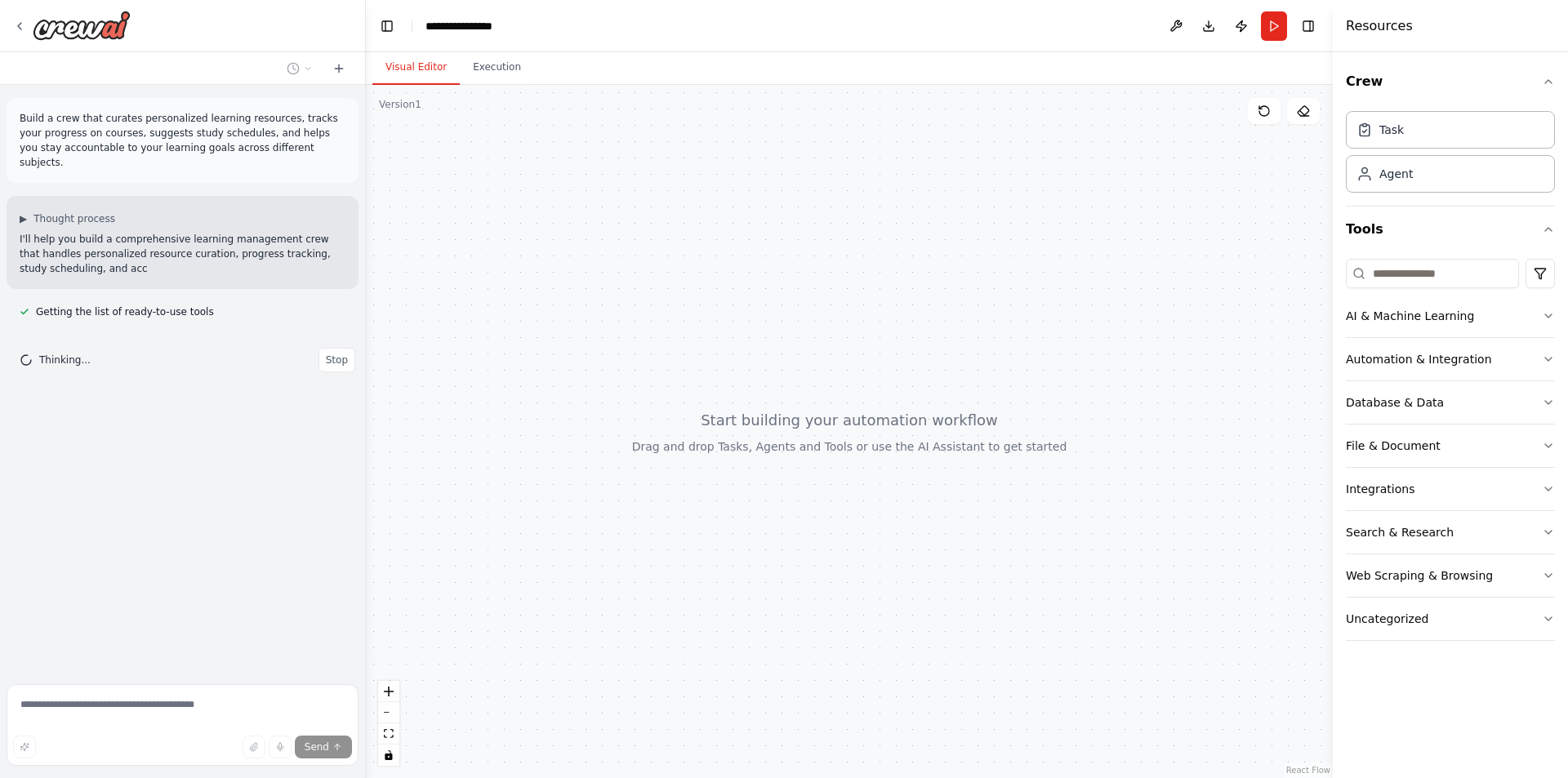
click at [426, 68] on button "Visual Editor" at bounding box center [416, 68] width 88 height 35
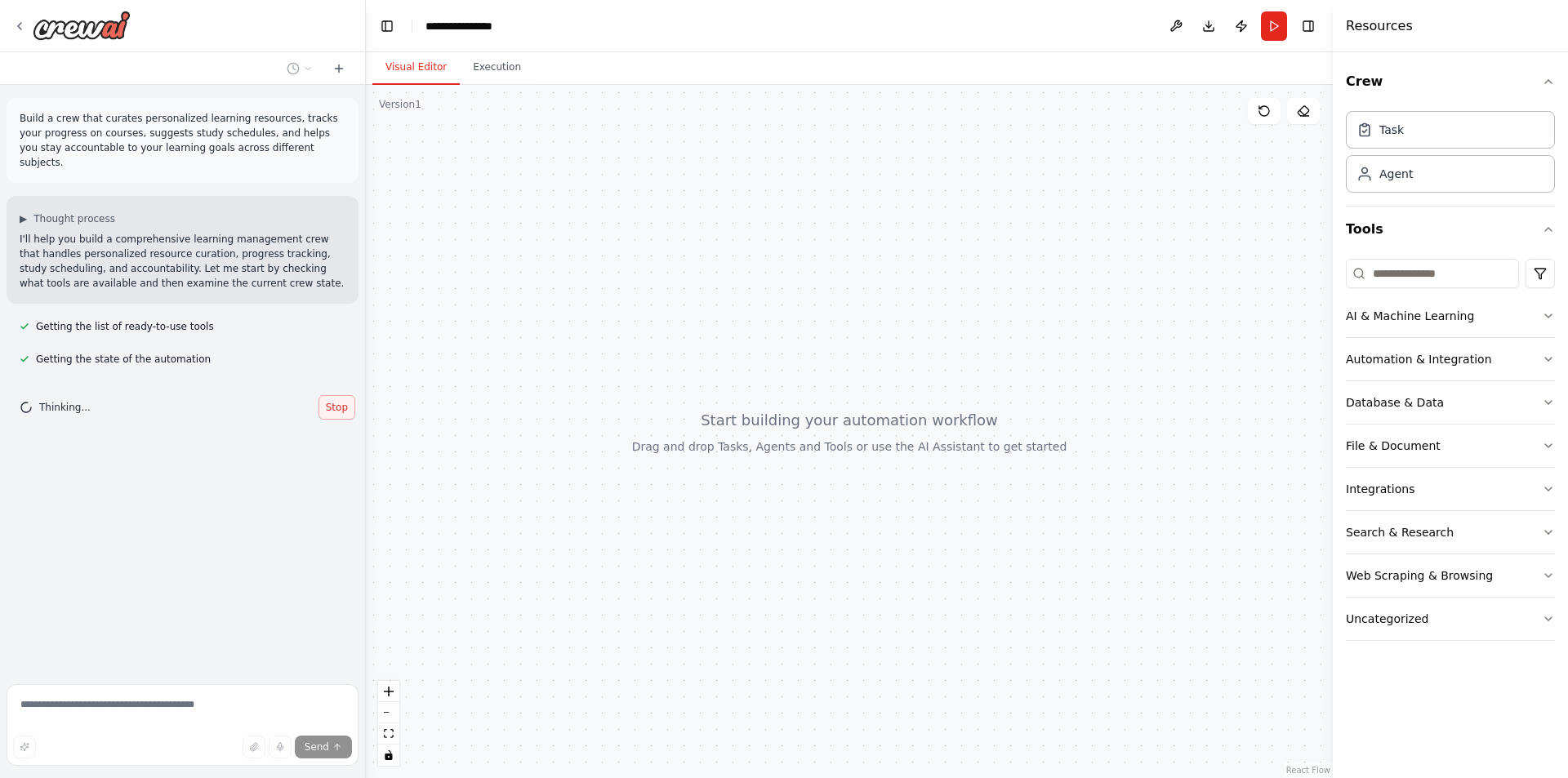
click at [339, 401] on span "Stop" at bounding box center [336, 407] width 22 height 13
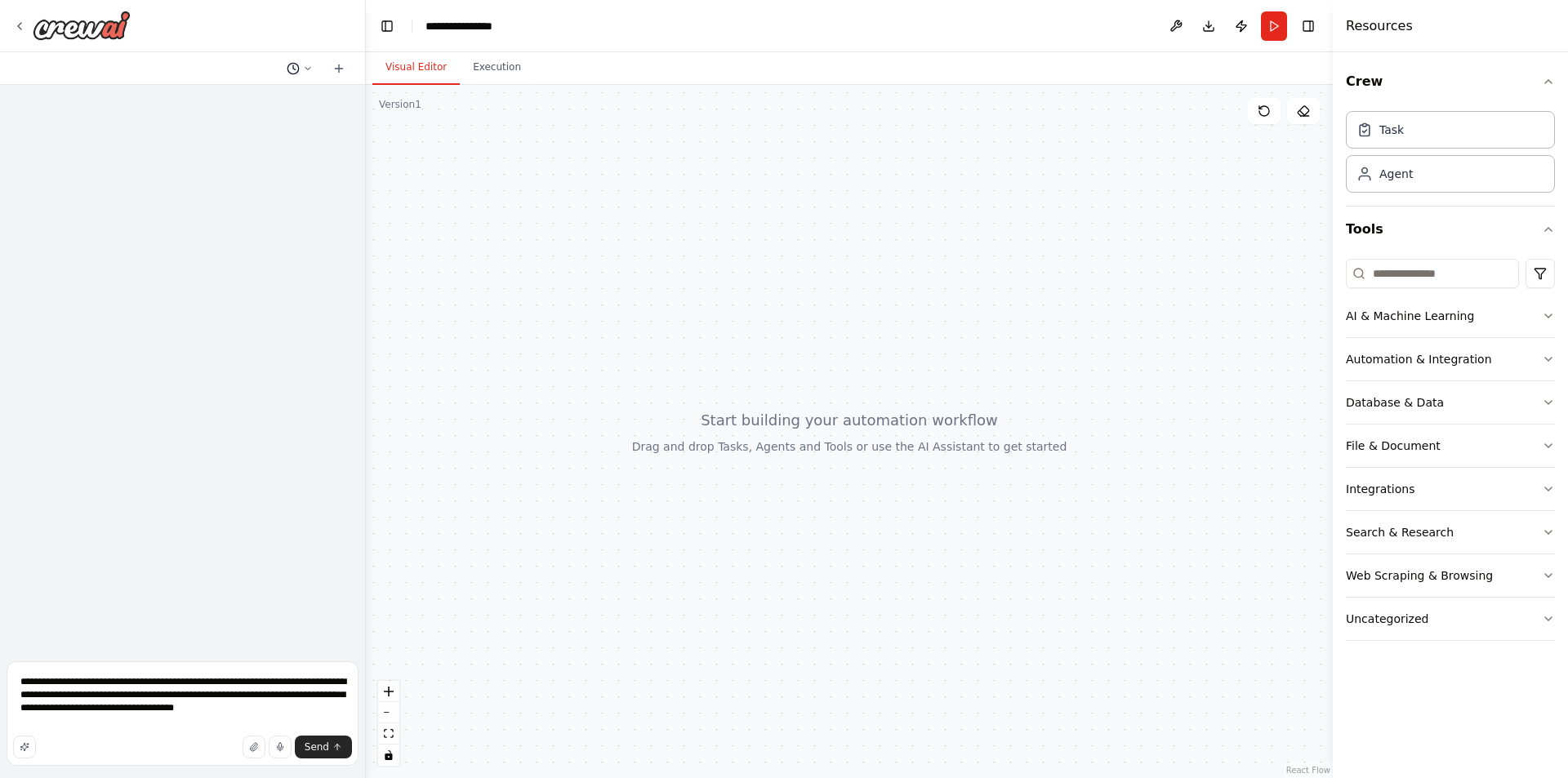
click at [298, 70] on circle at bounding box center [293, 68] width 10 height 10
click at [279, 106] on span "Build a crew that curates personalized learning resources, tracks your progress…" at bounding box center [236, 101] width 120 height 13
click at [298, 69] on circle at bounding box center [293, 68] width 10 height 10
click at [286, 100] on span "Build a crew that curates personalized learning resources, tracks your progress…" at bounding box center [236, 101] width 120 height 13
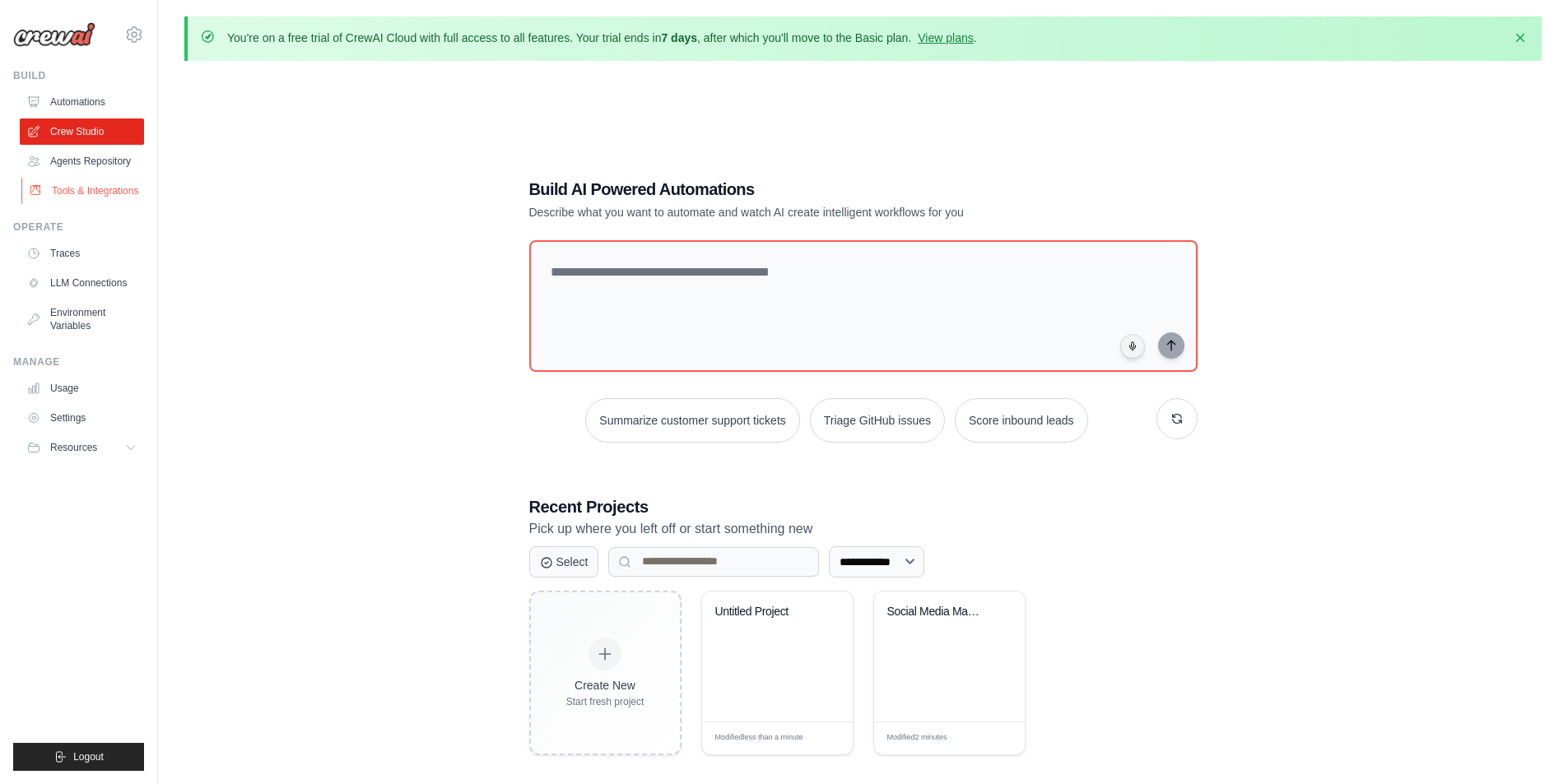
click at [91, 201] on link "Tools & Integrations" at bounding box center [83, 190] width 124 height 26
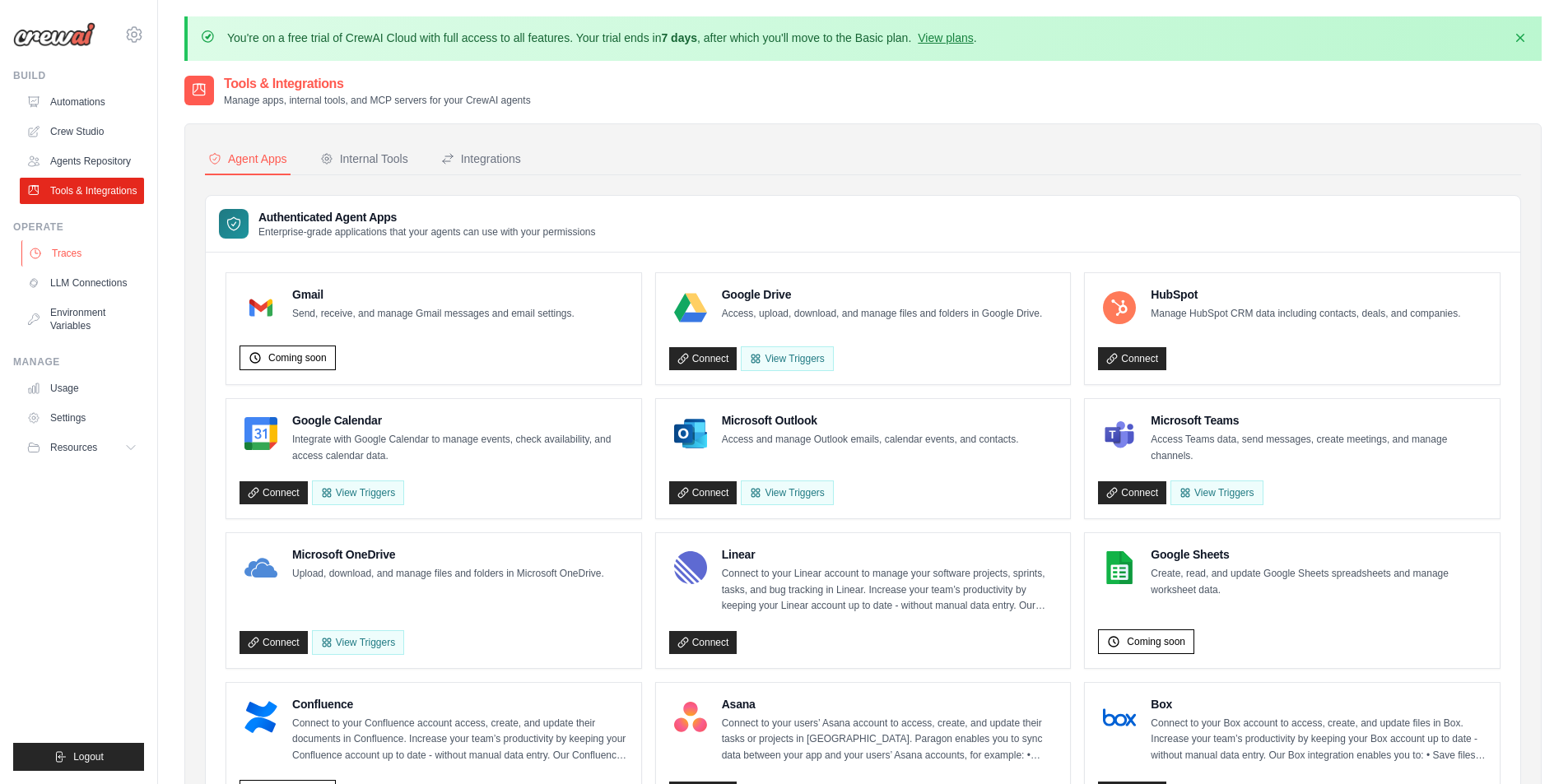
click at [99, 266] on link "Traces" at bounding box center [83, 253] width 124 height 26
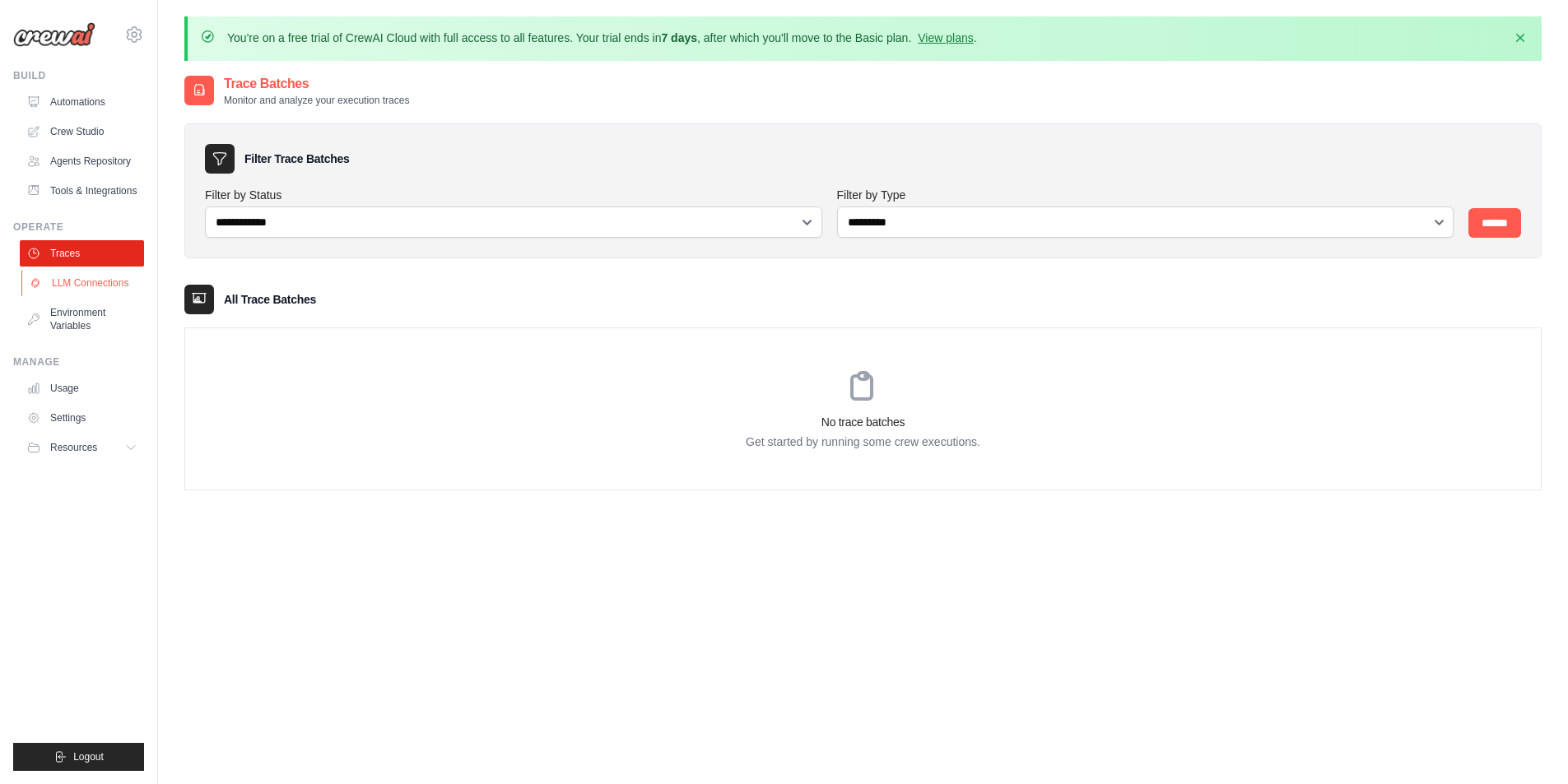
click at [100, 295] on link "LLM Connections" at bounding box center [83, 283] width 124 height 26
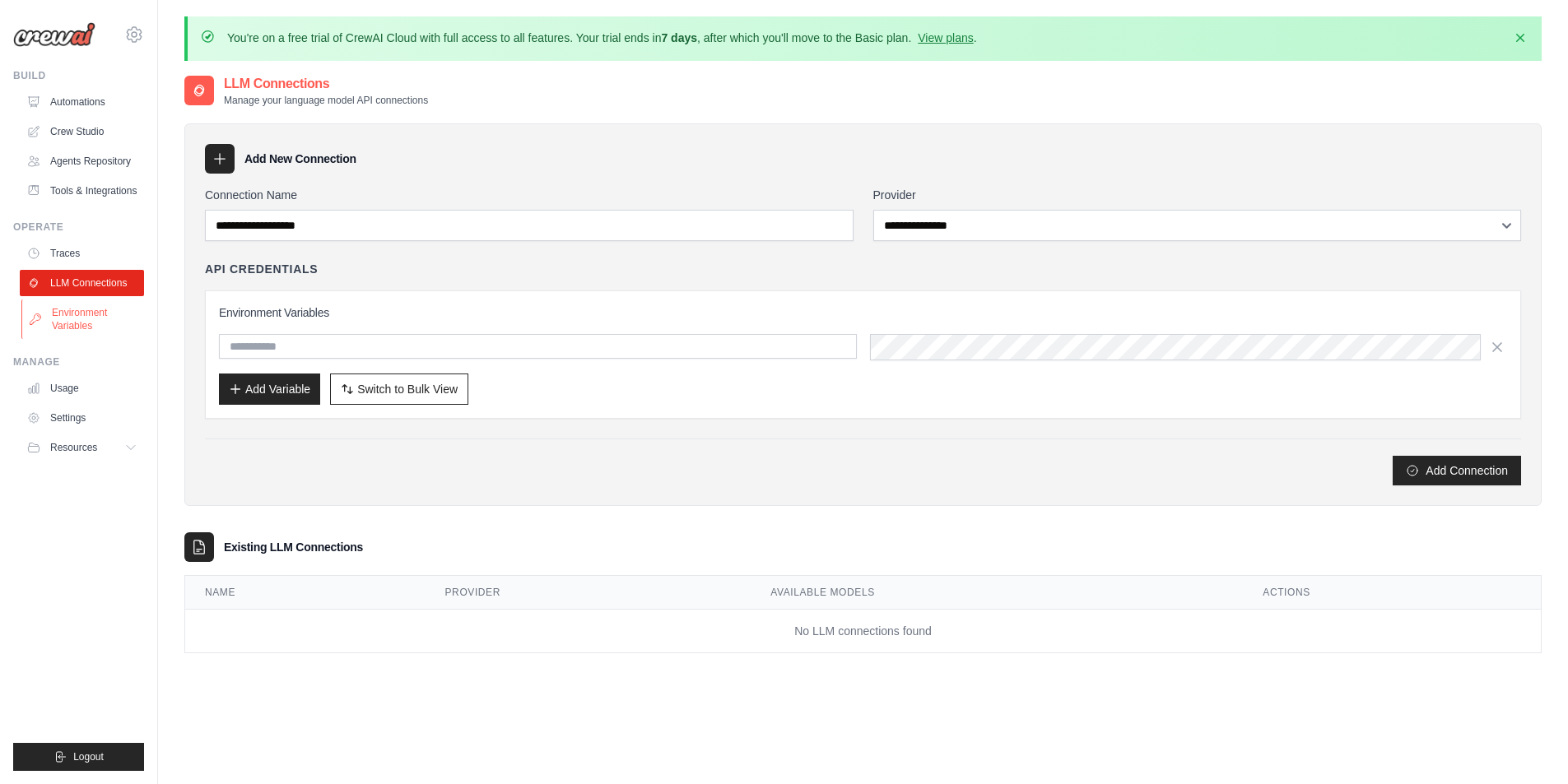
click at [107, 327] on link "Environment Variables" at bounding box center [83, 319] width 124 height 39
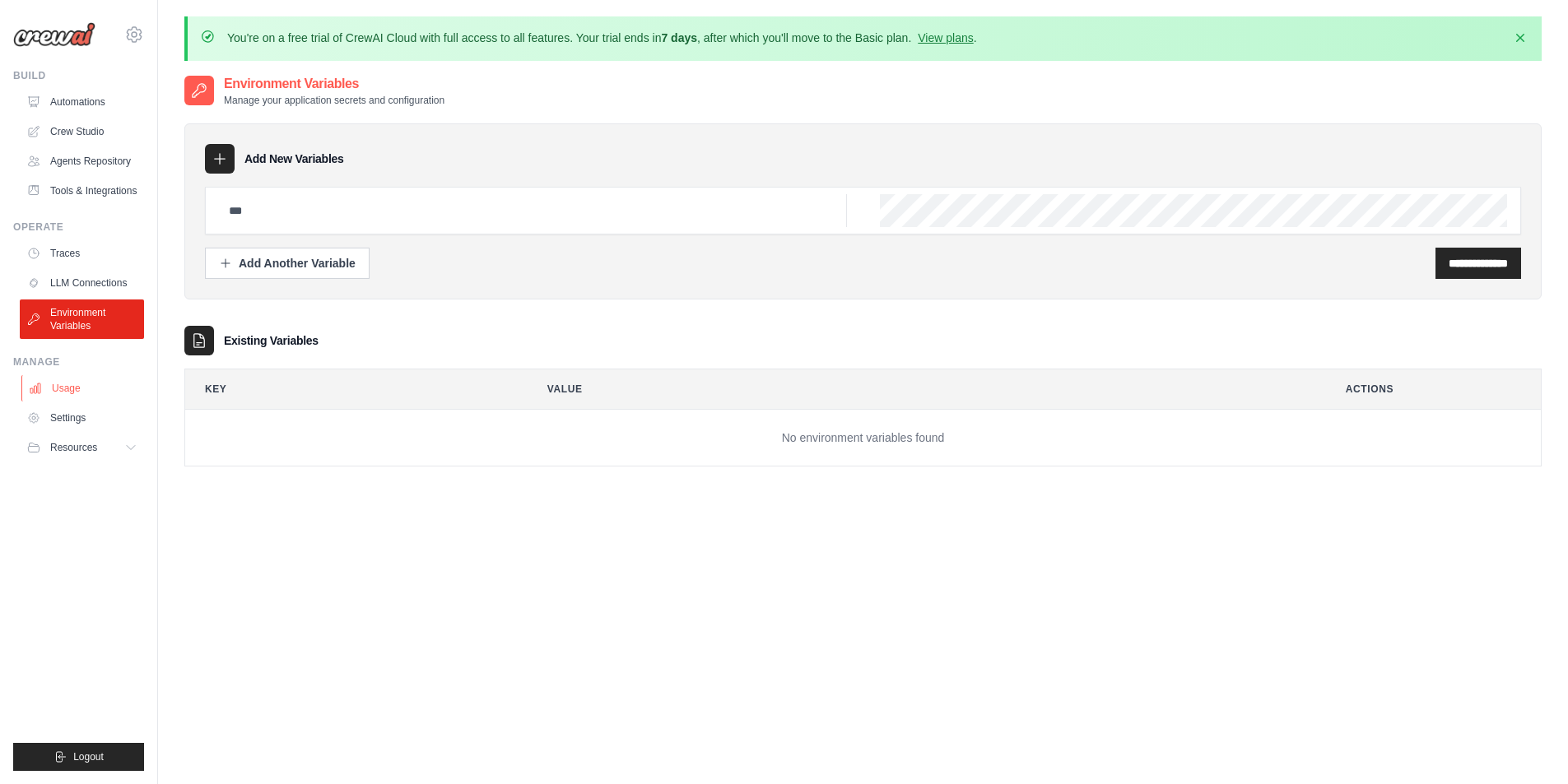
click at [86, 400] on link "Usage" at bounding box center [83, 389] width 124 height 26
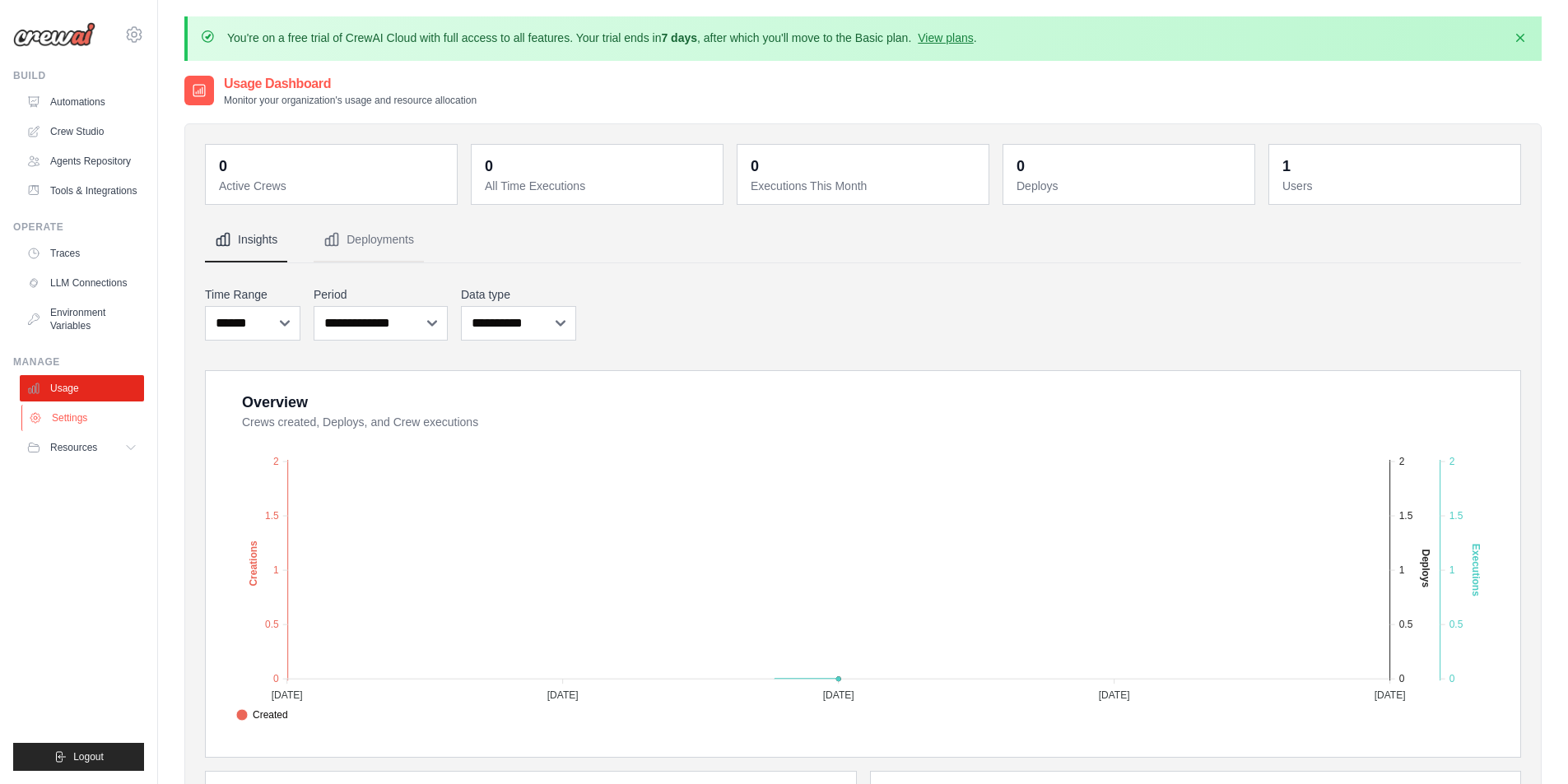
click at [98, 431] on link "Settings" at bounding box center [83, 417] width 124 height 26
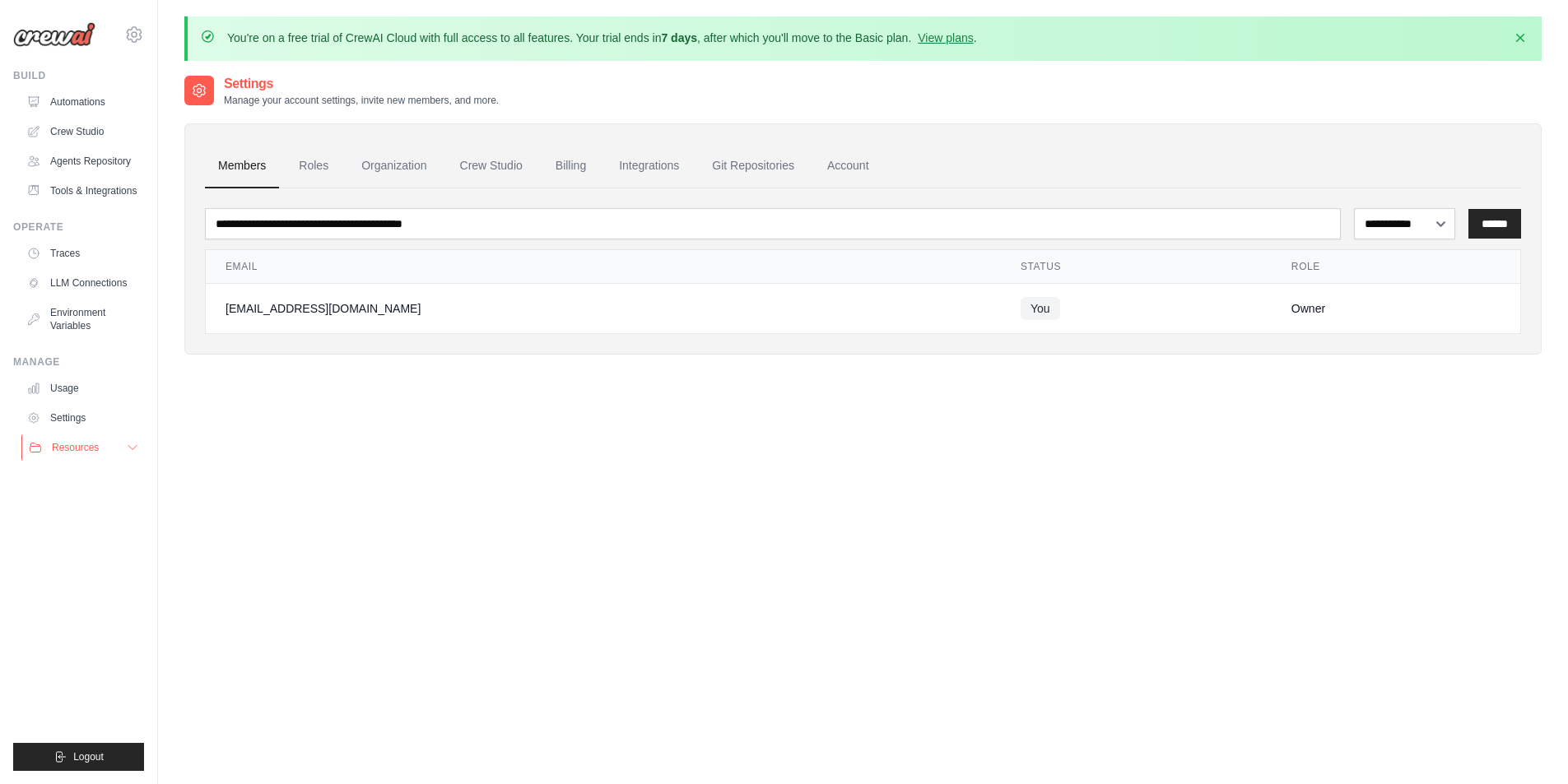
click at [73, 454] on span "Resources" at bounding box center [75, 447] width 47 height 13
click at [79, 100] on link "Automations" at bounding box center [83, 102] width 124 height 26
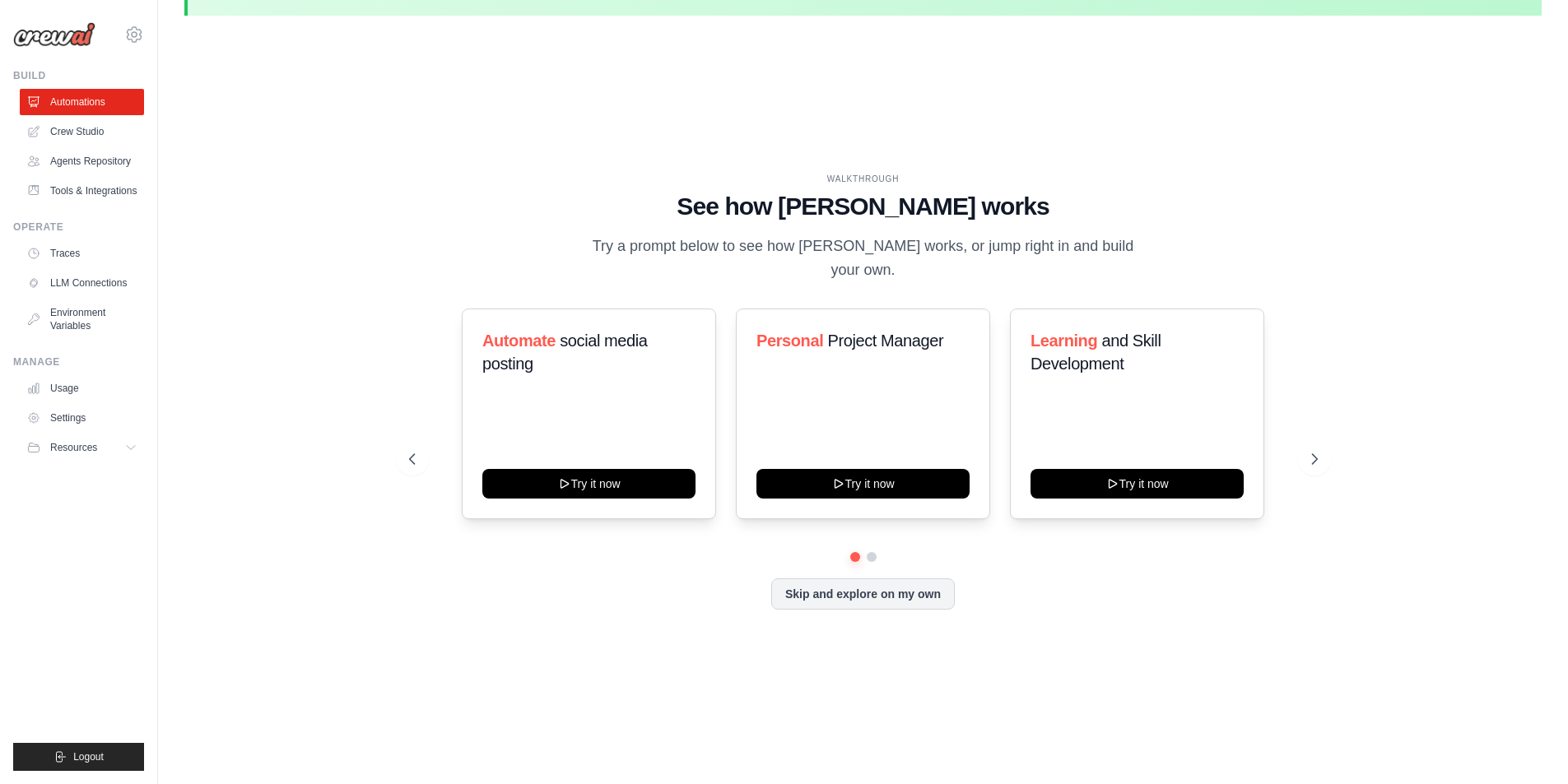
scroll to position [56, 0]
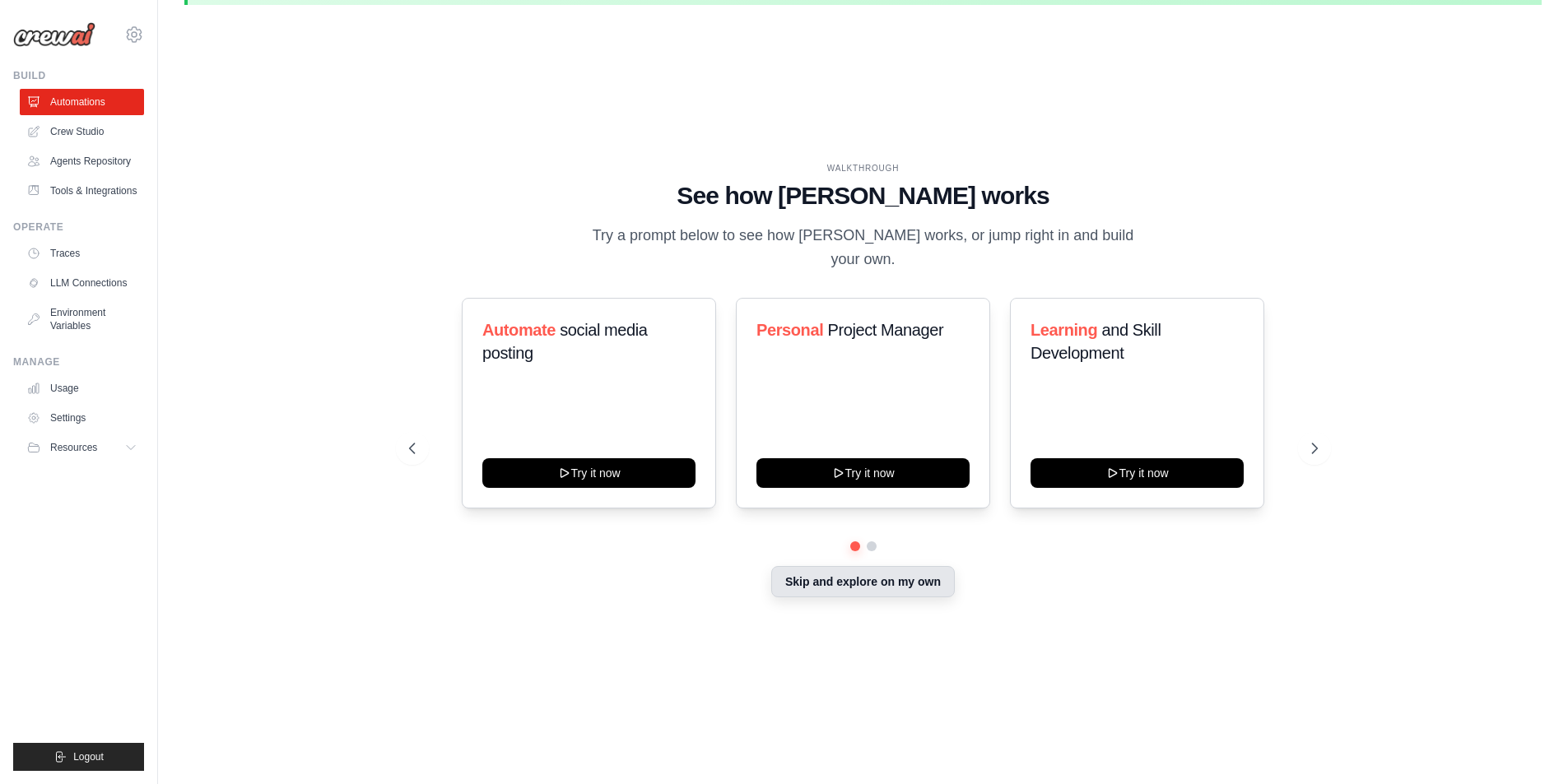
click at [922, 576] on button "Skip and explore on my own" at bounding box center [863, 581] width 183 height 31
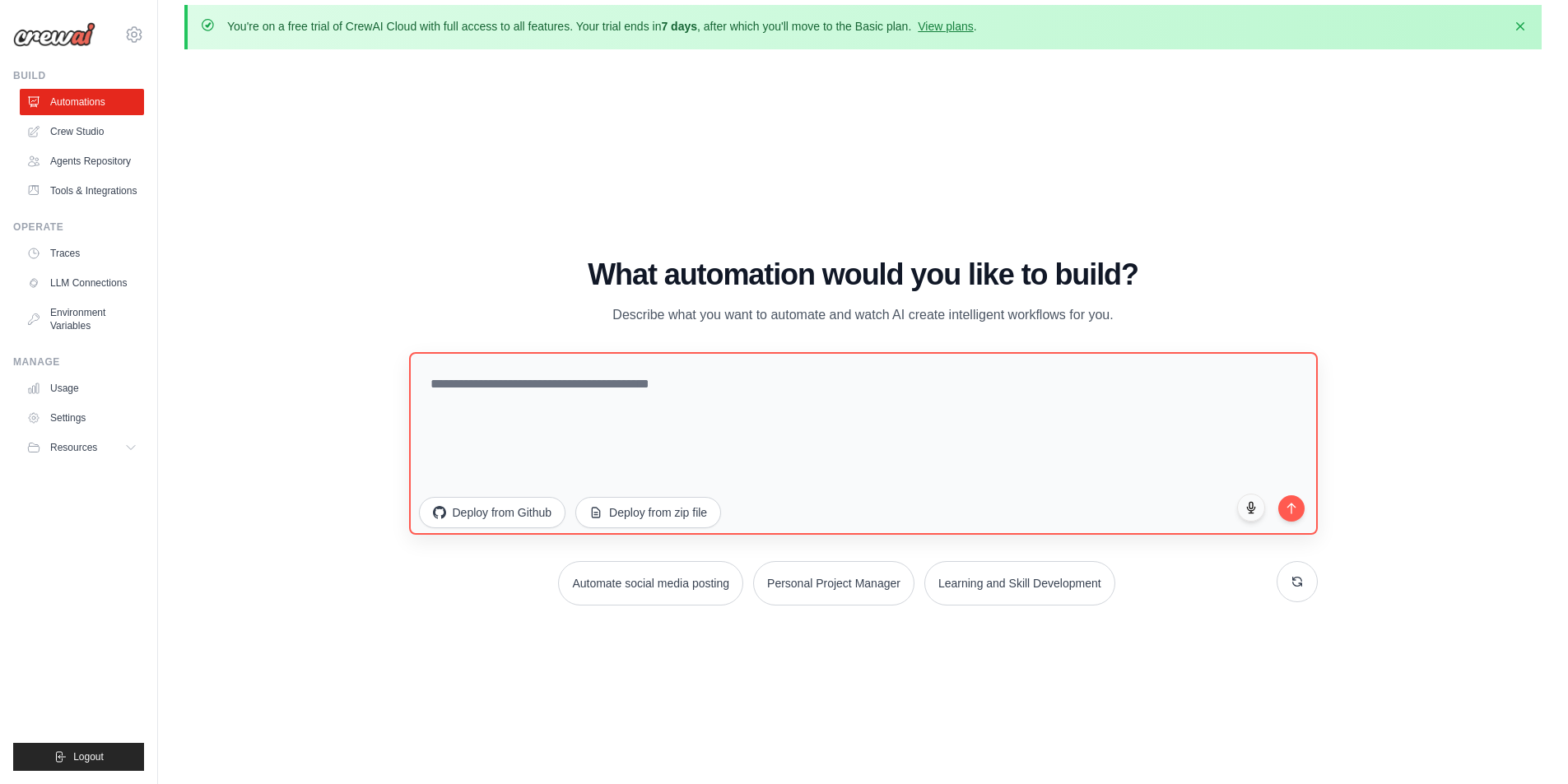
scroll to position [0, 0]
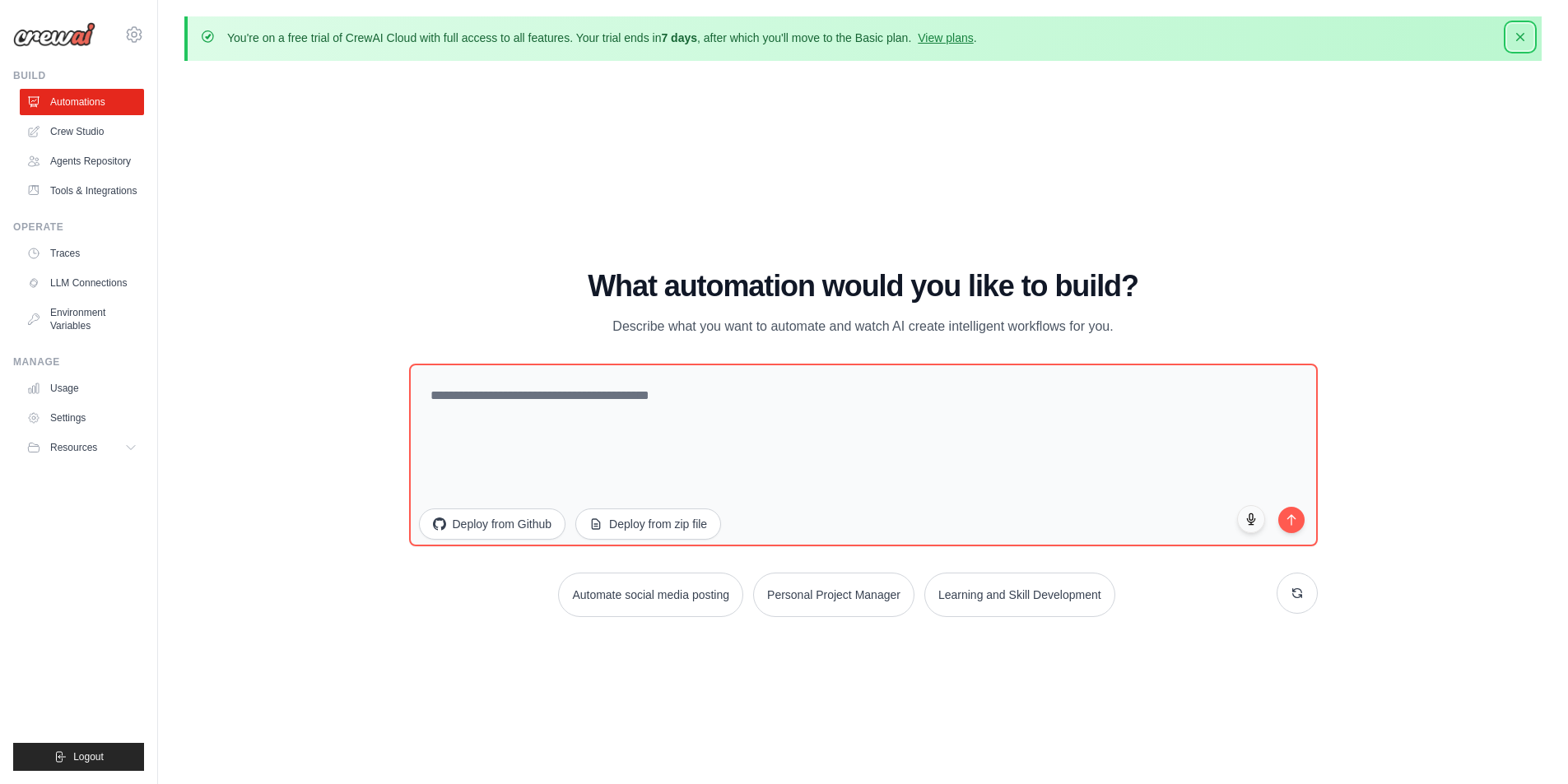
click at [1526, 38] on icon "button" at bounding box center [1520, 37] width 17 height 17
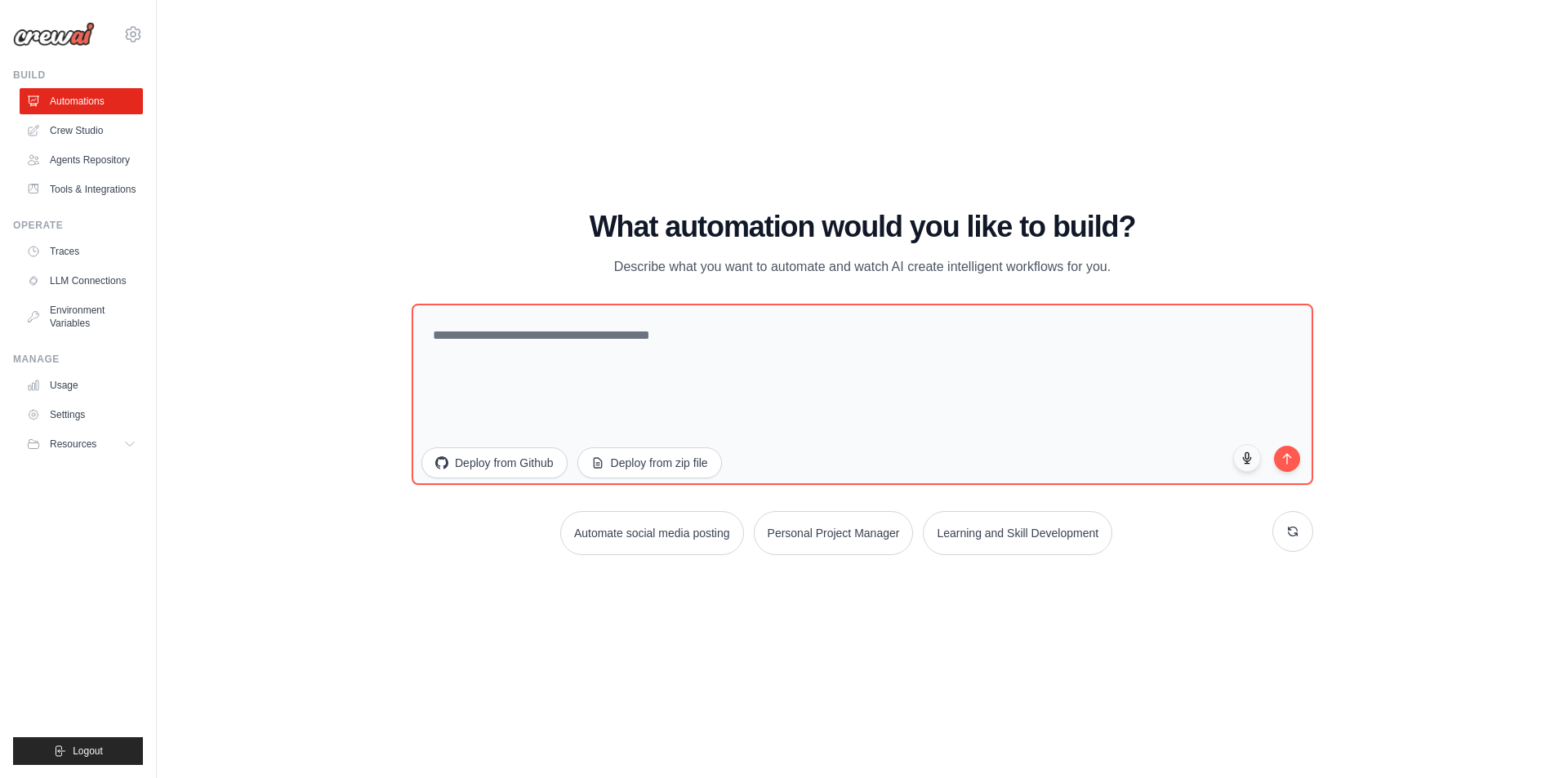
click at [39, 72] on div "Build" at bounding box center [78, 75] width 130 height 13
click at [79, 34] on img at bounding box center [54, 34] width 81 height 24
click at [140, 34] on icon at bounding box center [133, 34] width 15 height 14
click at [201, 34] on div "WALKTHROUGH See how CrewAI works Try a prompt below to see how CrewAI works, or…" at bounding box center [862, 389] width 1359 height 745
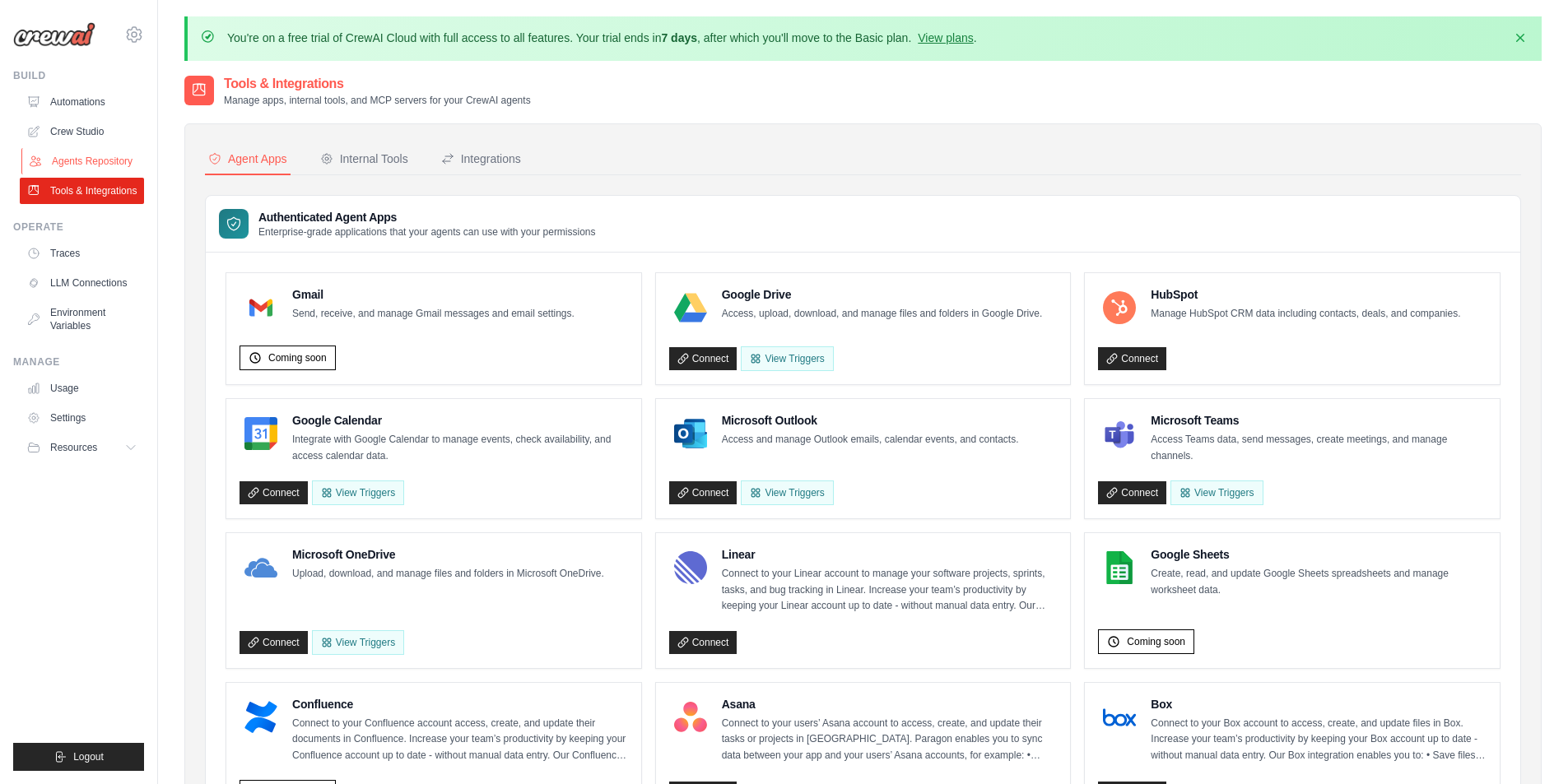
click at [83, 153] on link "Agents Repository" at bounding box center [83, 162] width 124 height 26
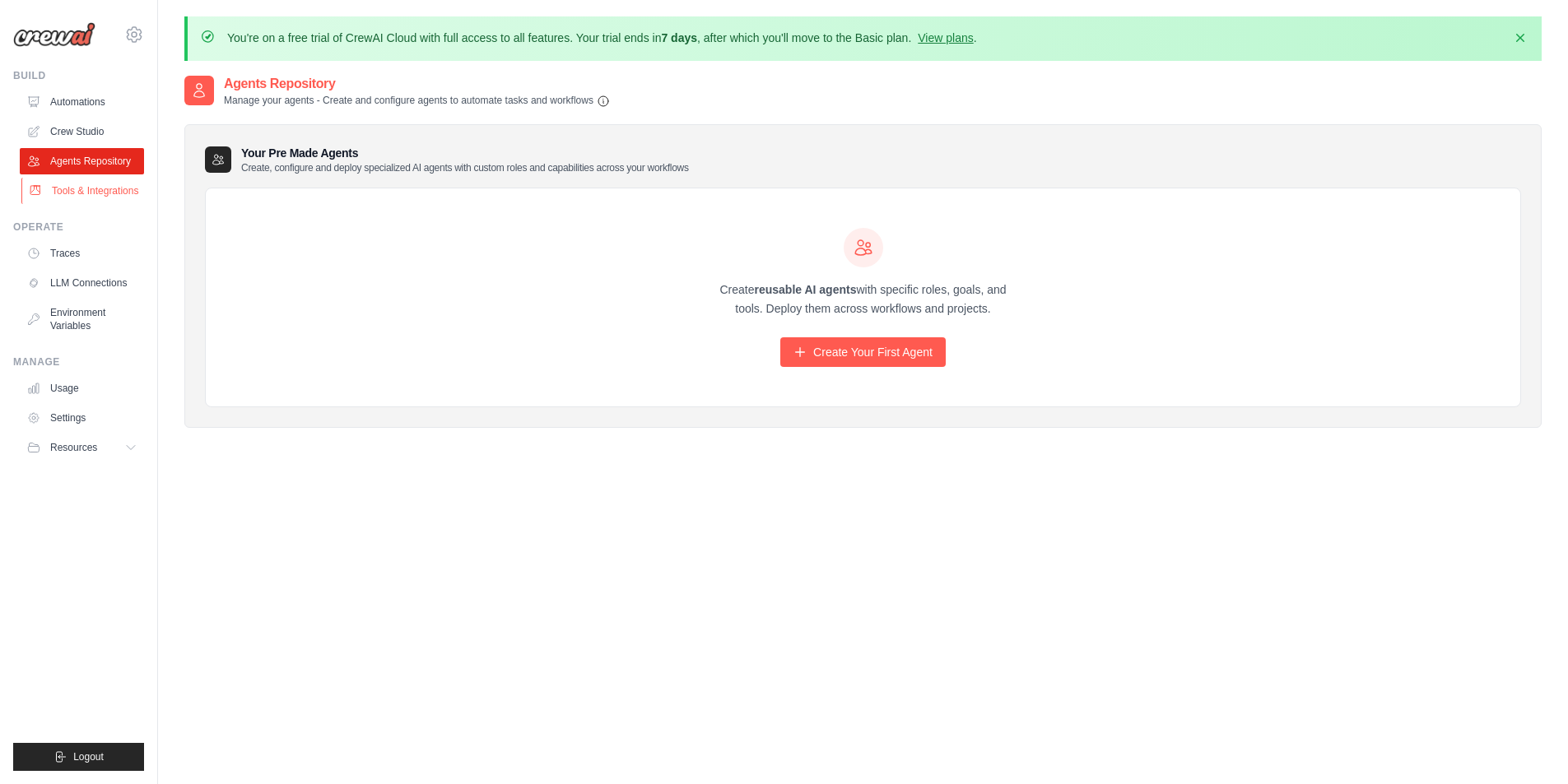
click at [93, 189] on link "Tools & Integrations" at bounding box center [83, 190] width 124 height 26
